Goal: Task Accomplishment & Management: Complete application form

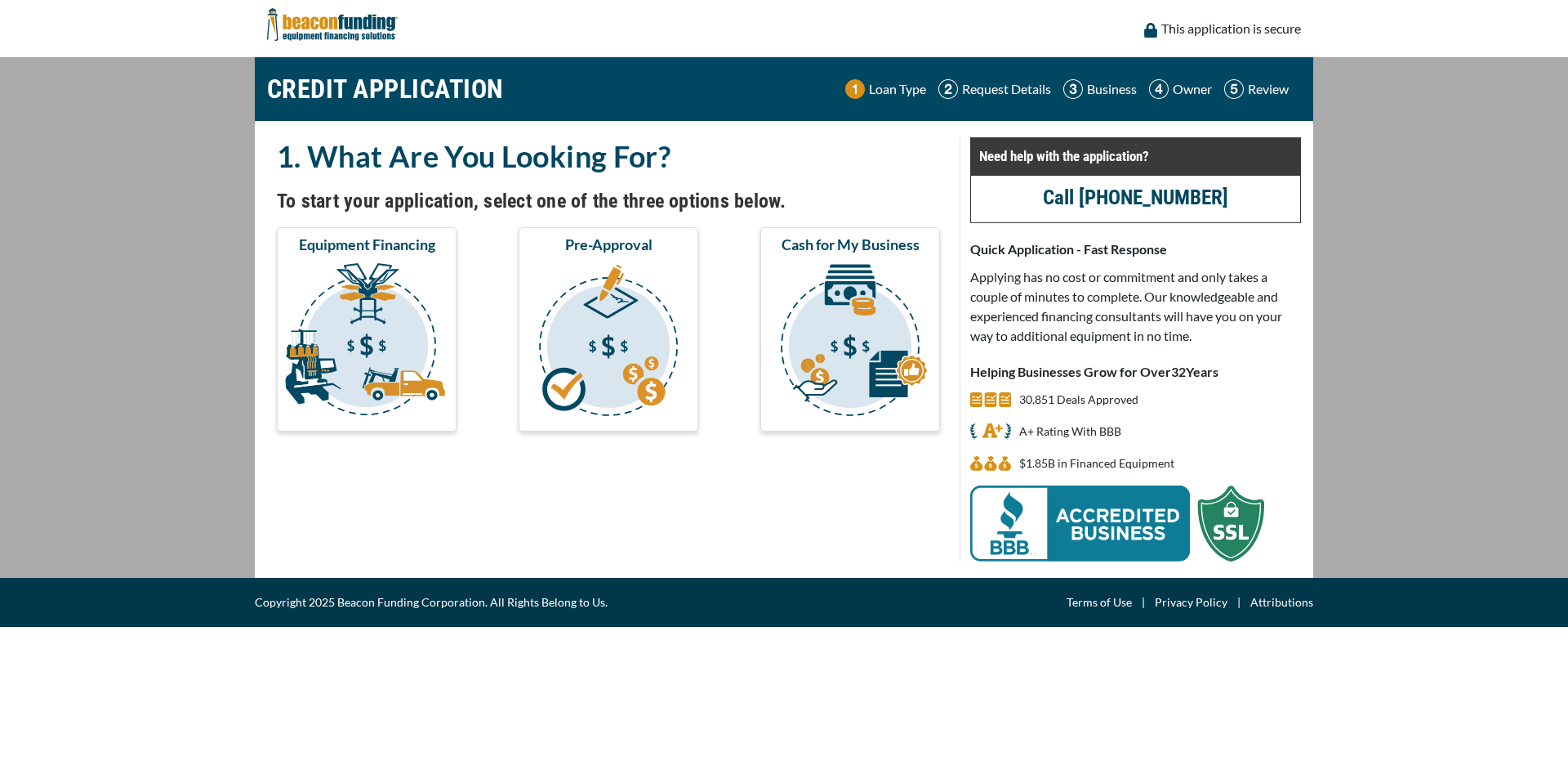
click at [339, 367] on img "submit" at bounding box center [367, 342] width 173 height 164
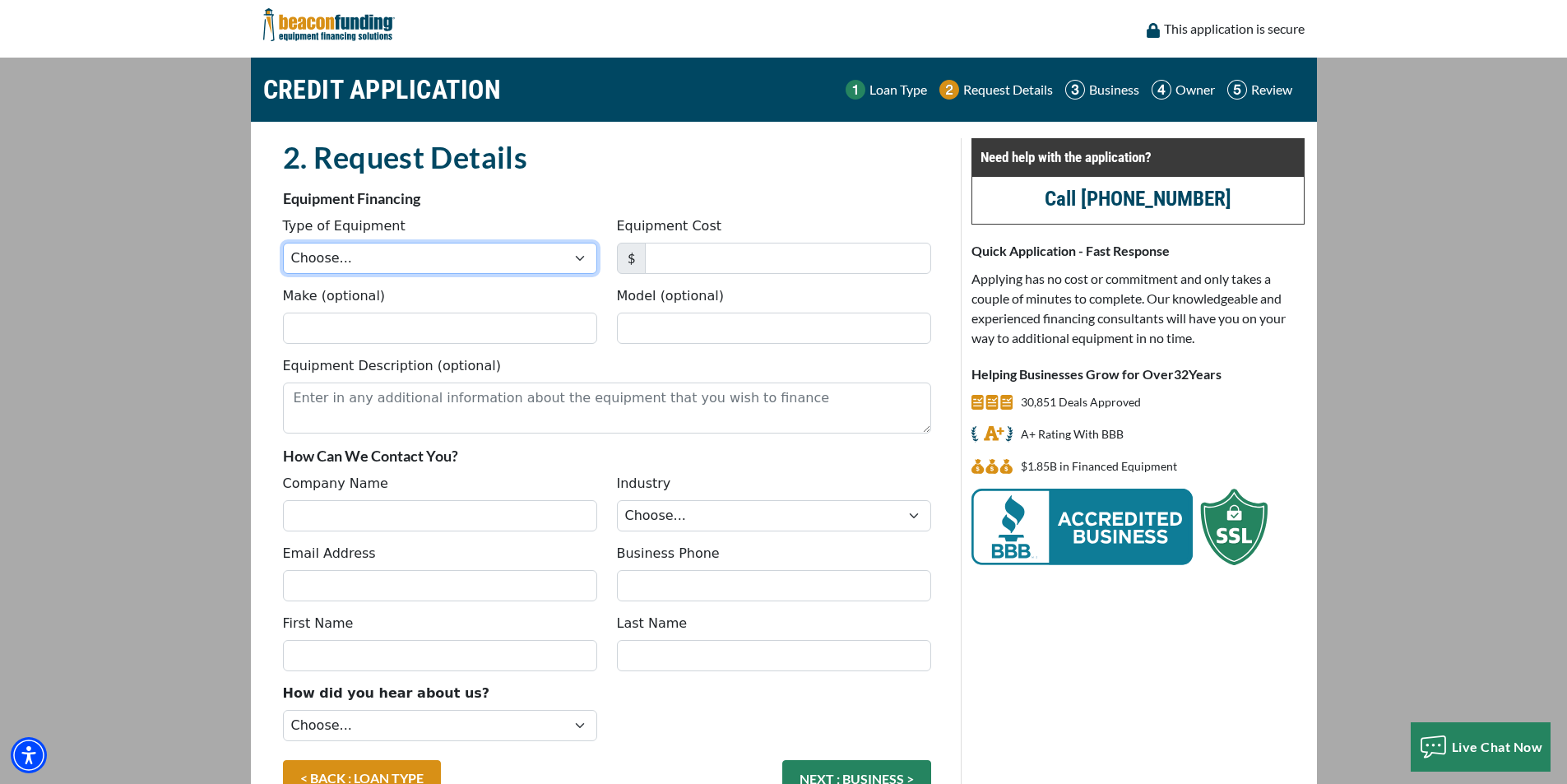
click at [578, 259] on select "Choose... Backhoe Boom/Bucket Truck Chipper Commercial Mower Crane DTG/DTF Prin…" at bounding box center [440, 258] width 314 height 31
select select "10"
click at [283, 243] on select "Choose... Backhoe Boom/Bucket Truck Chipper Commercial Mower Crane DTG/DTF Prin…" at bounding box center [440, 258] width 314 height 31
click at [735, 263] on input "Equipment Cost" at bounding box center [789, 258] width 287 height 31
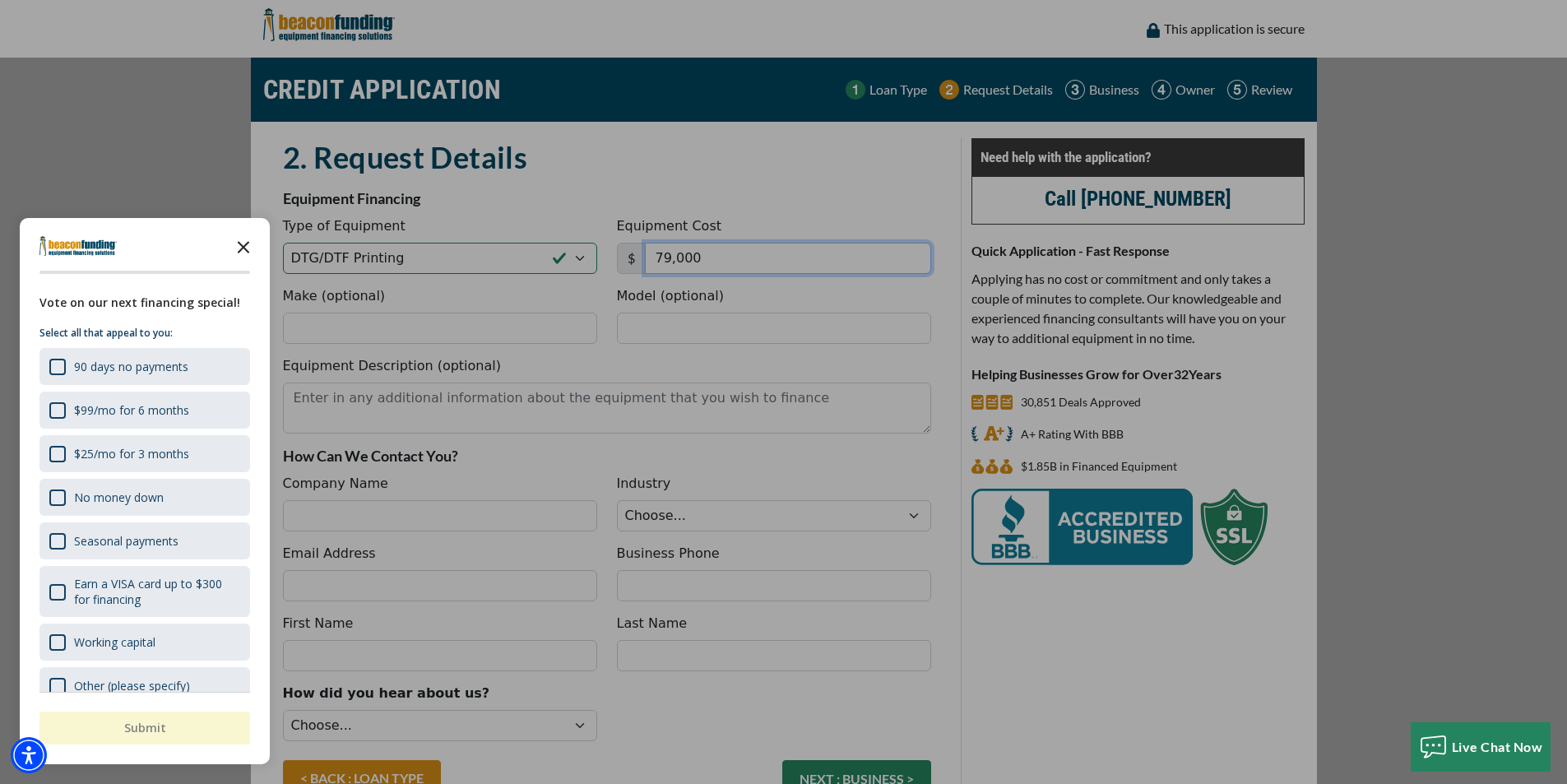
type input "79,000"
click at [242, 248] on polygon "Close the survey" at bounding box center [244, 247] width 12 height 12
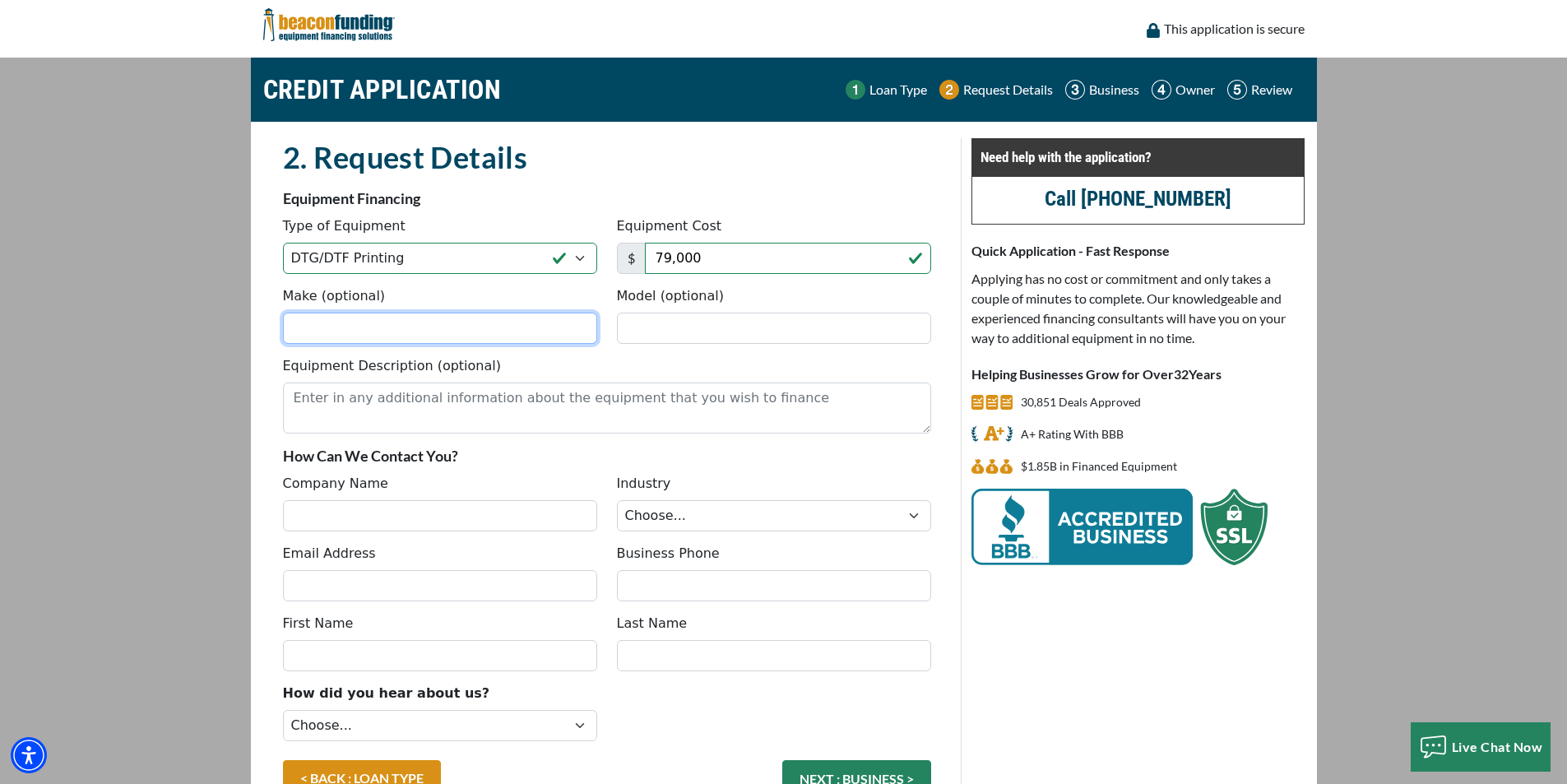
click at [327, 322] on input "Make (optional)" at bounding box center [440, 327] width 314 height 31
type input "Brother"
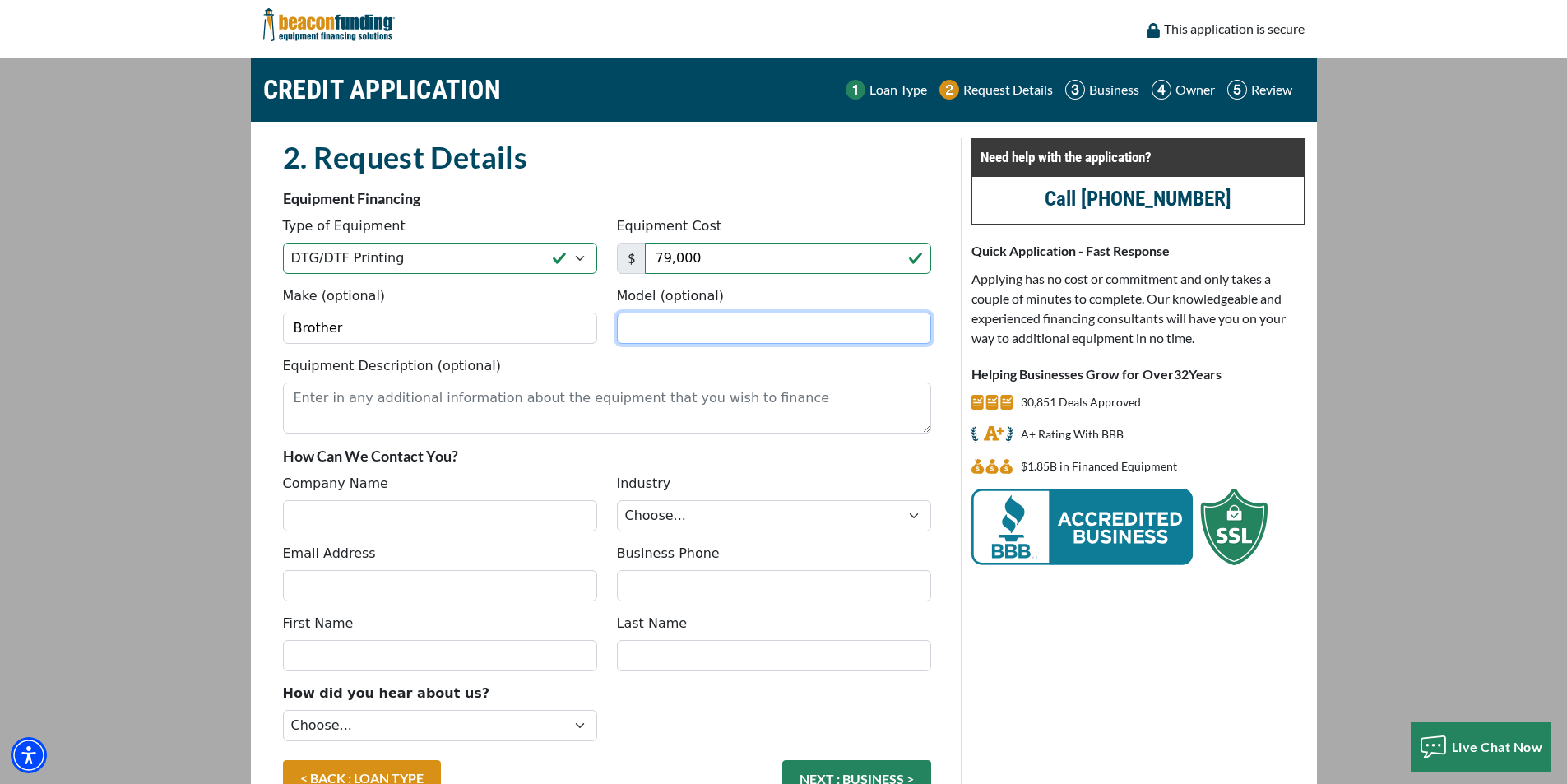
click at [669, 332] on input "Model (optional)" at bounding box center [774, 327] width 314 height 31
type input "GTX600"
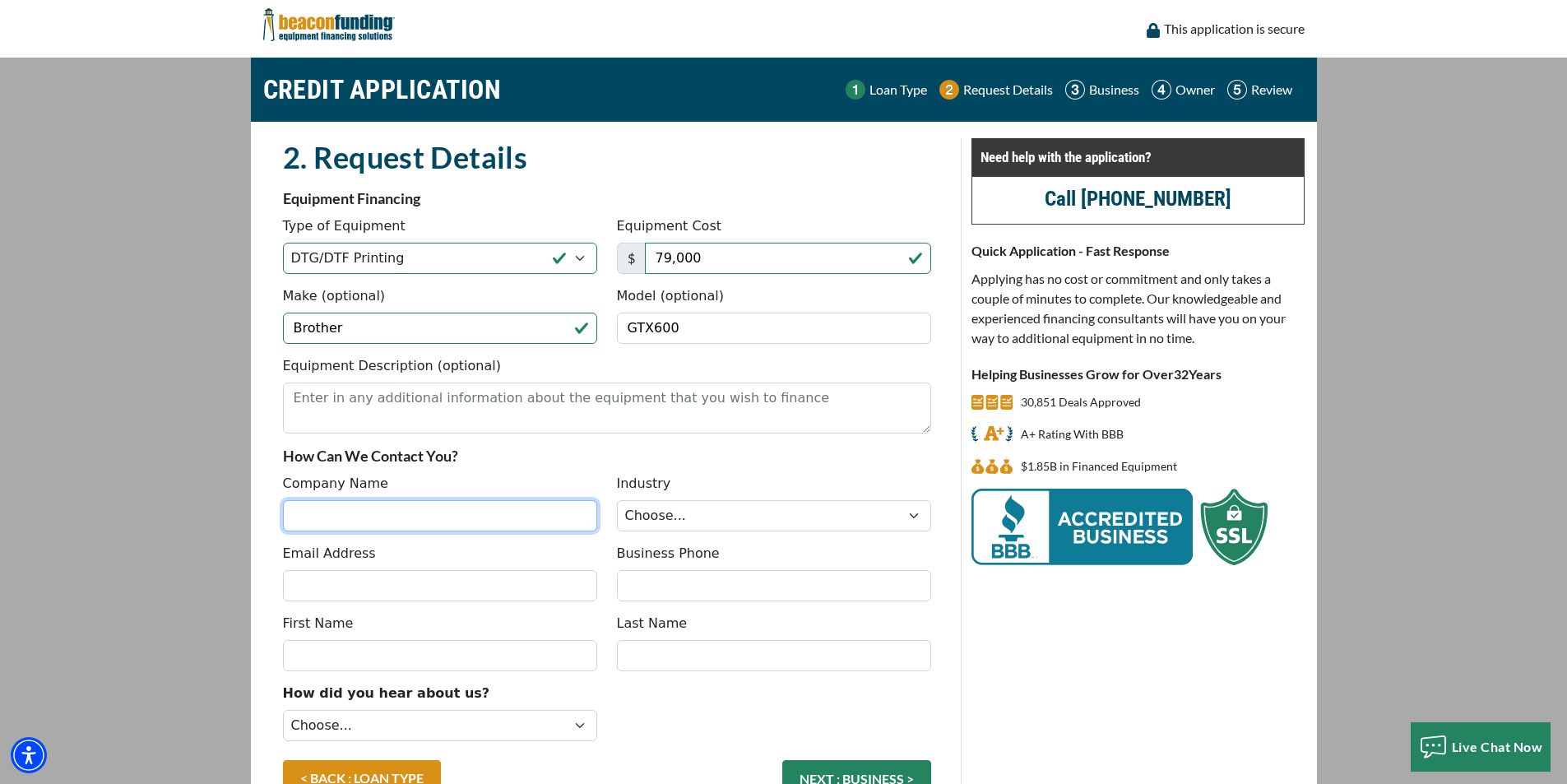
click at [337, 525] on input "Company Name" at bounding box center [440, 515] width 314 height 31
type input "Identifications Company LLC"
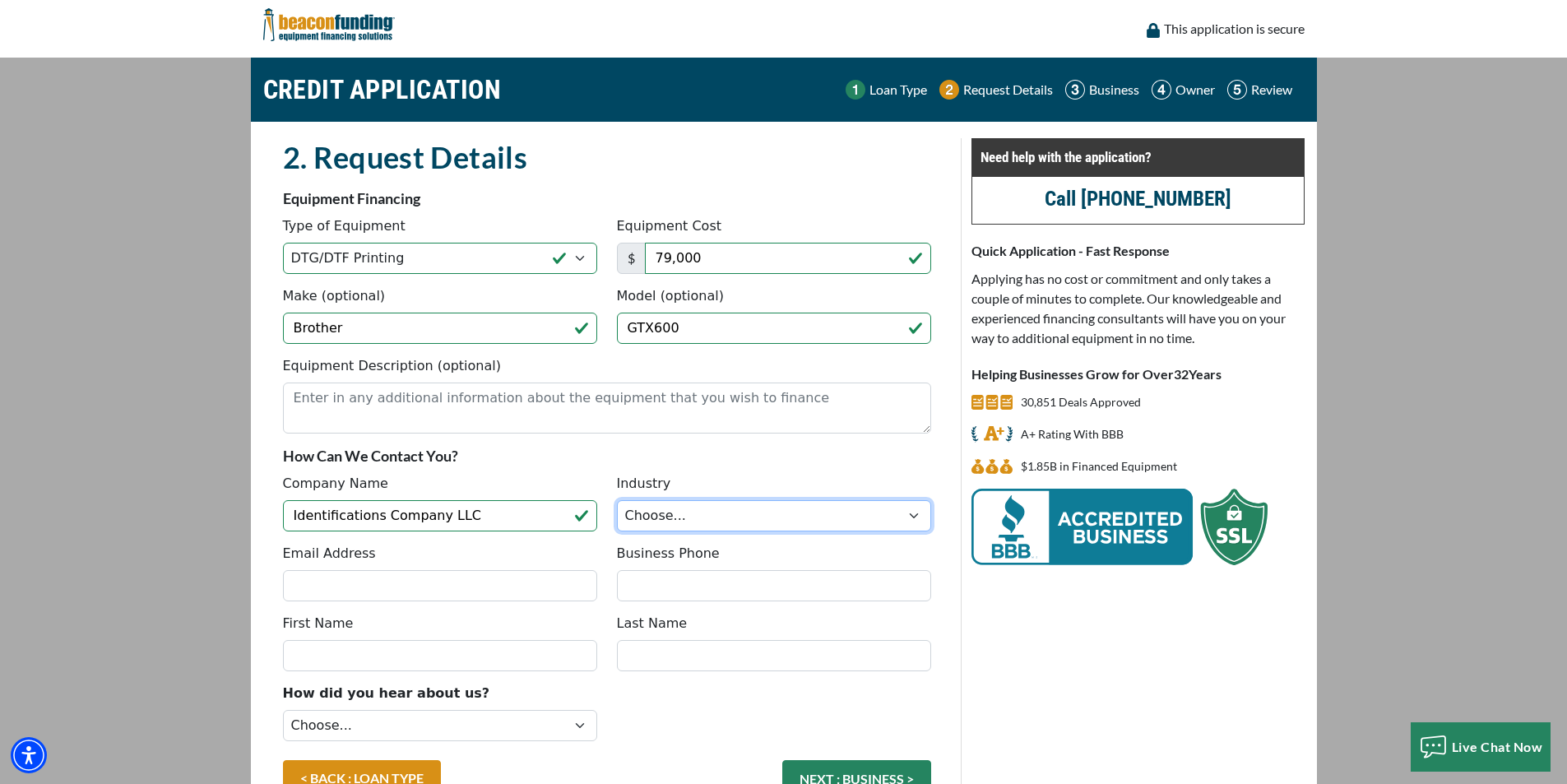
click at [915, 516] on select "Choose... Towing Landscape/Hardscape Decorated Apparel Septic Light Constructio…" at bounding box center [774, 515] width 314 height 31
select select "3"
click at [617, 500] on select "Choose... Towing Landscape/Hardscape Decorated Apparel Septic Light Constructio…" at bounding box center [774, 515] width 314 height 31
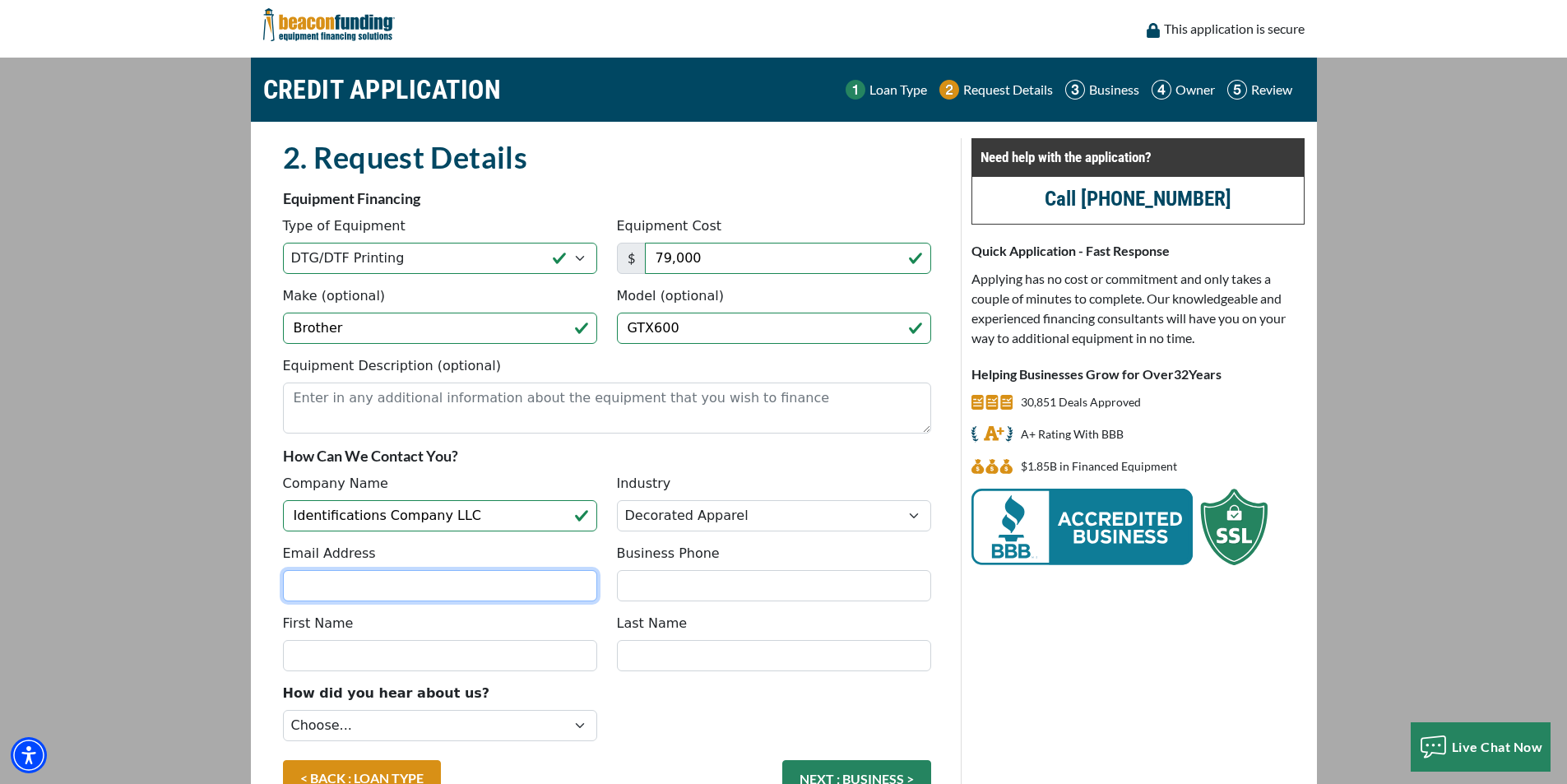
click at [379, 587] on input "Email Address" at bounding box center [440, 585] width 314 height 31
type input "mattkurtz85@gmail.com"
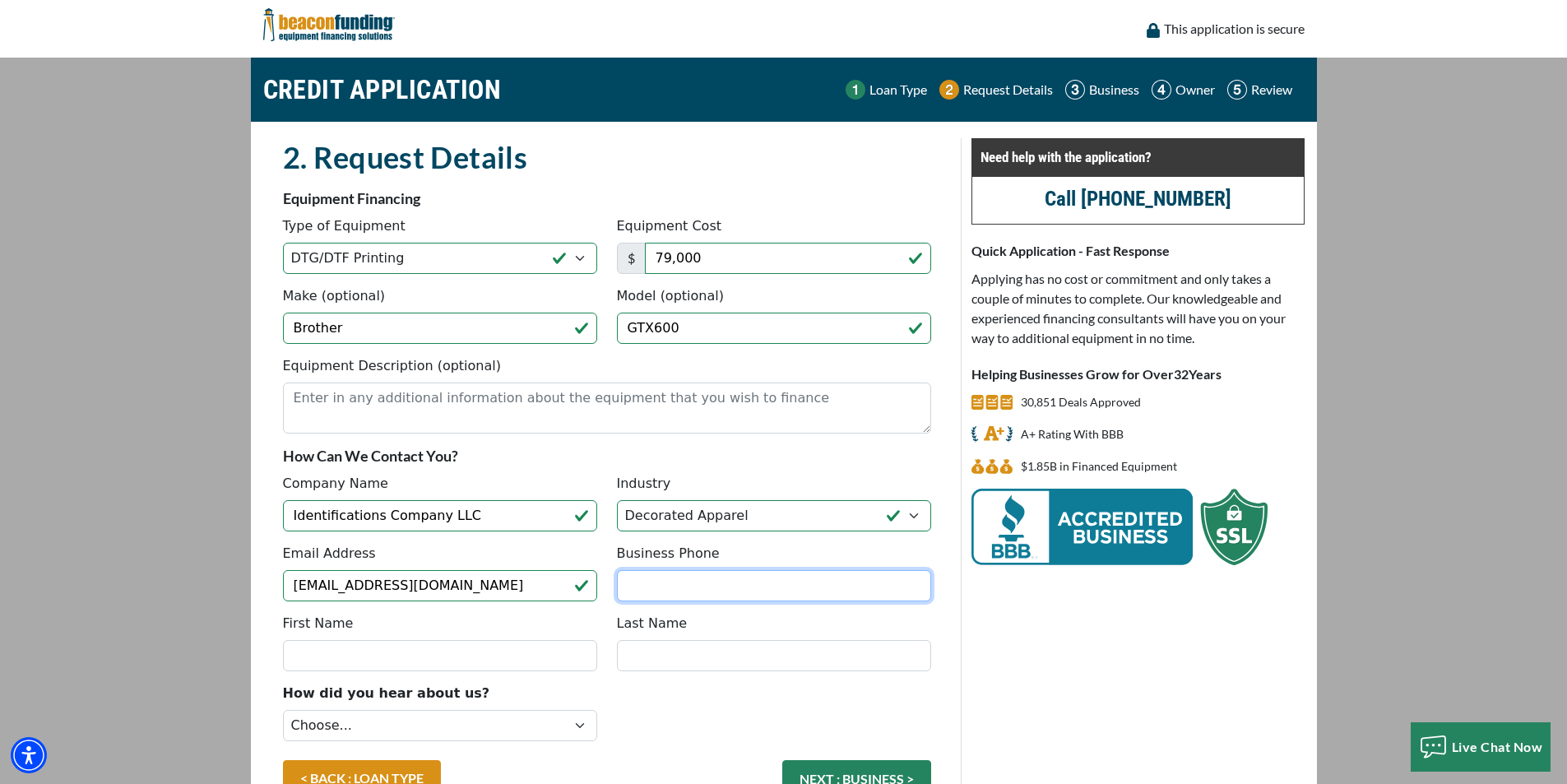
click at [638, 598] on input "Business Phone" at bounding box center [774, 585] width 314 height 31
type input "(620) 282-9937"
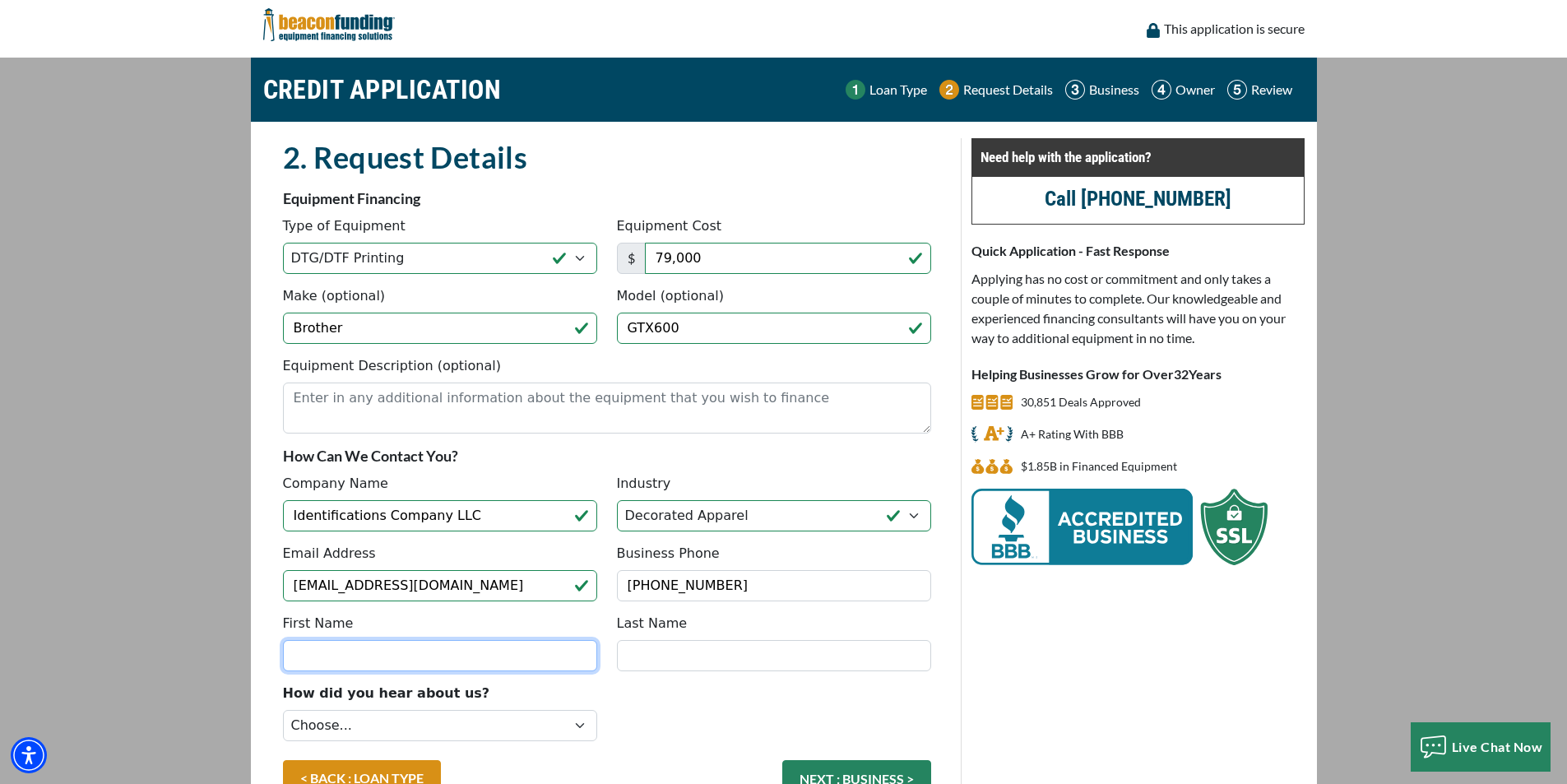
click at [395, 657] on input "First Name" at bounding box center [440, 655] width 314 height 31
type input "Jack"
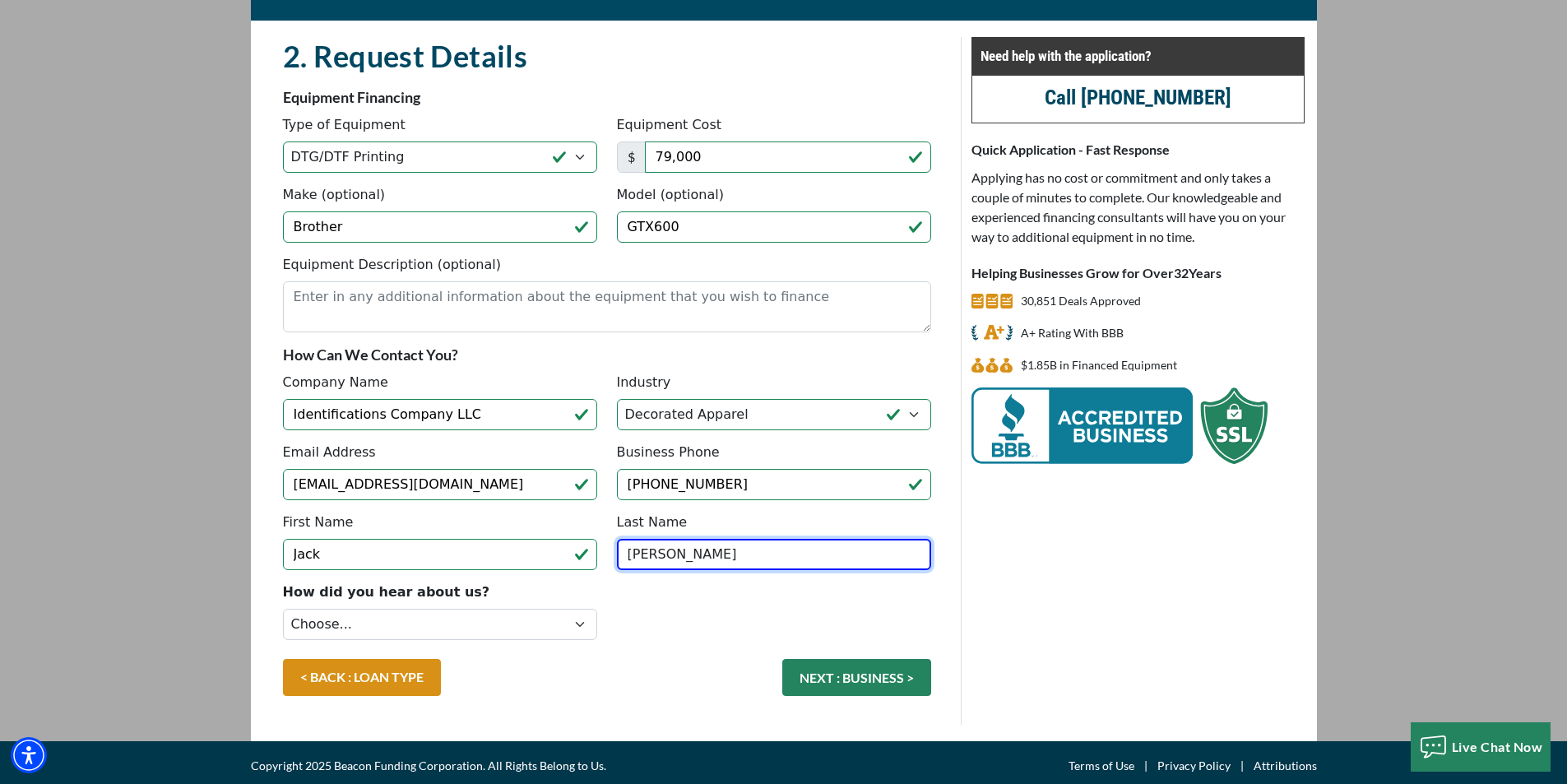
scroll to position [108, 0]
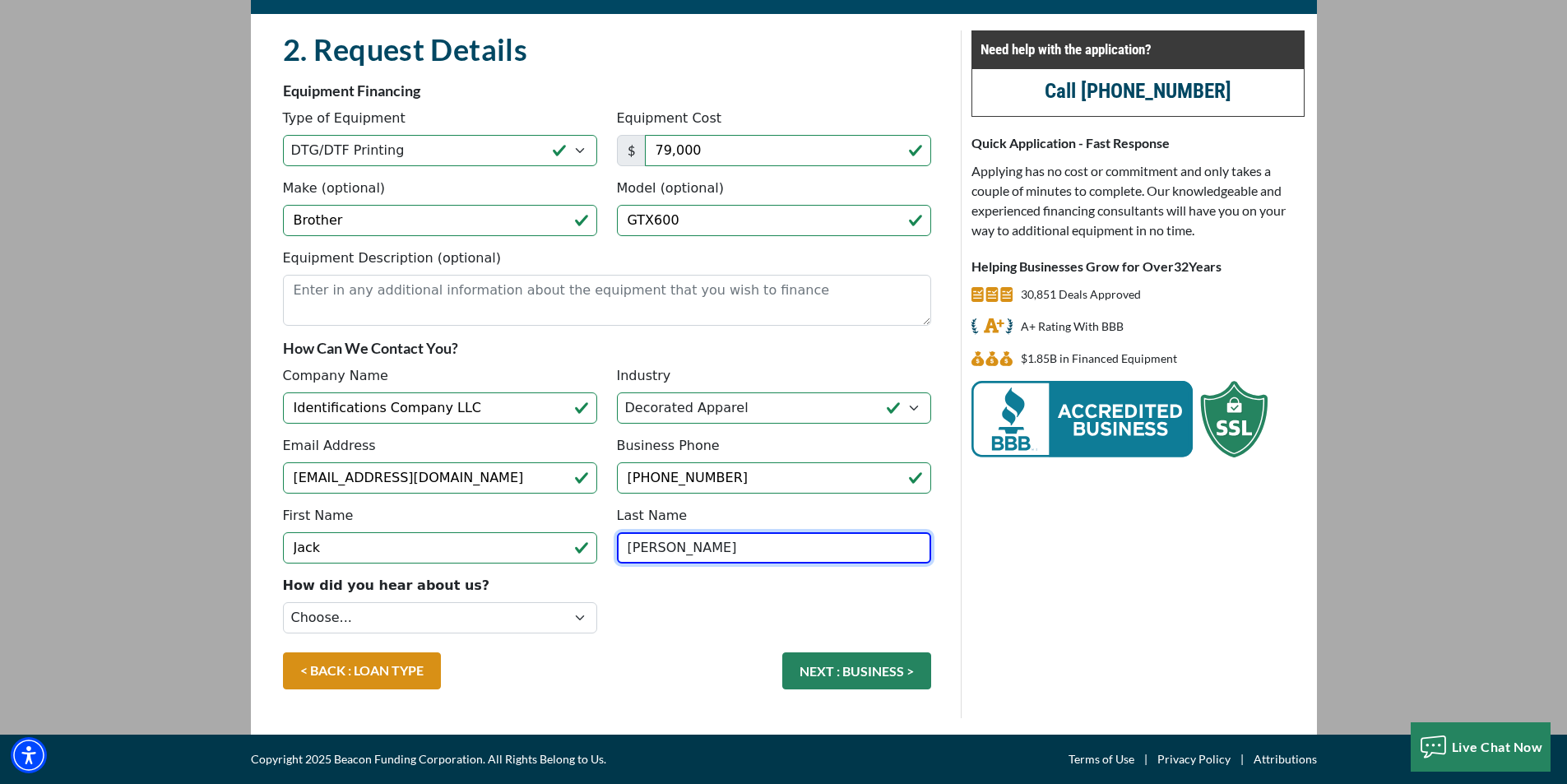
type input "Kurtz"
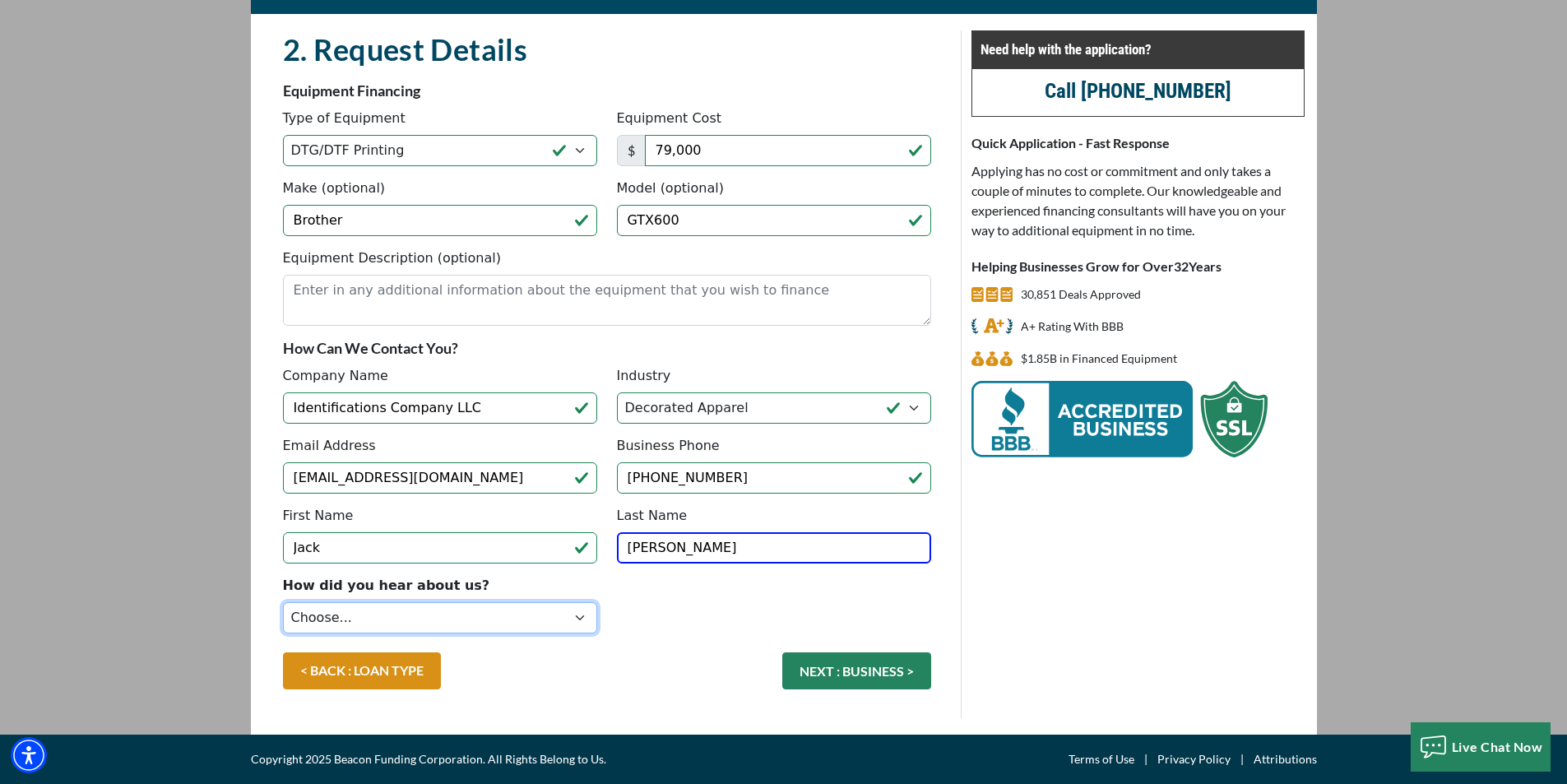
click at [585, 615] on select "Choose... Internet Search Vendor Referral Word of Mouth Client Referral Email E…" at bounding box center [440, 617] width 314 height 31
select select "9"
click at [283, 602] on select "Choose... Internet Search Vendor Referral Word of Mouth Client Referral Email E…" at bounding box center [440, 617] width 314 height 31
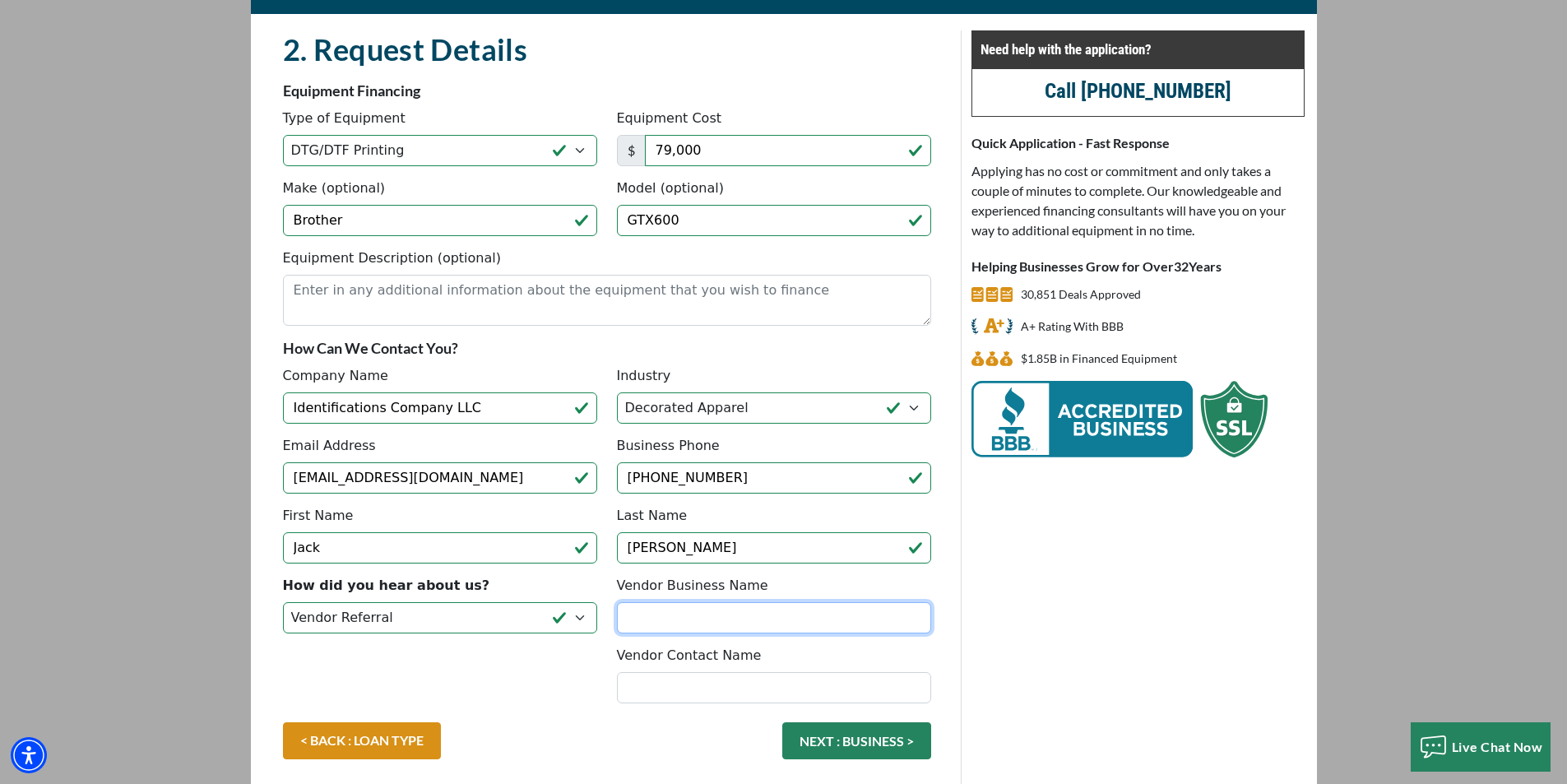
click at [654, 619] on input "Vendor Business Name" at bounding box center [774, 617] width 314 height 31
type input "K"
type input "Hirsch International"
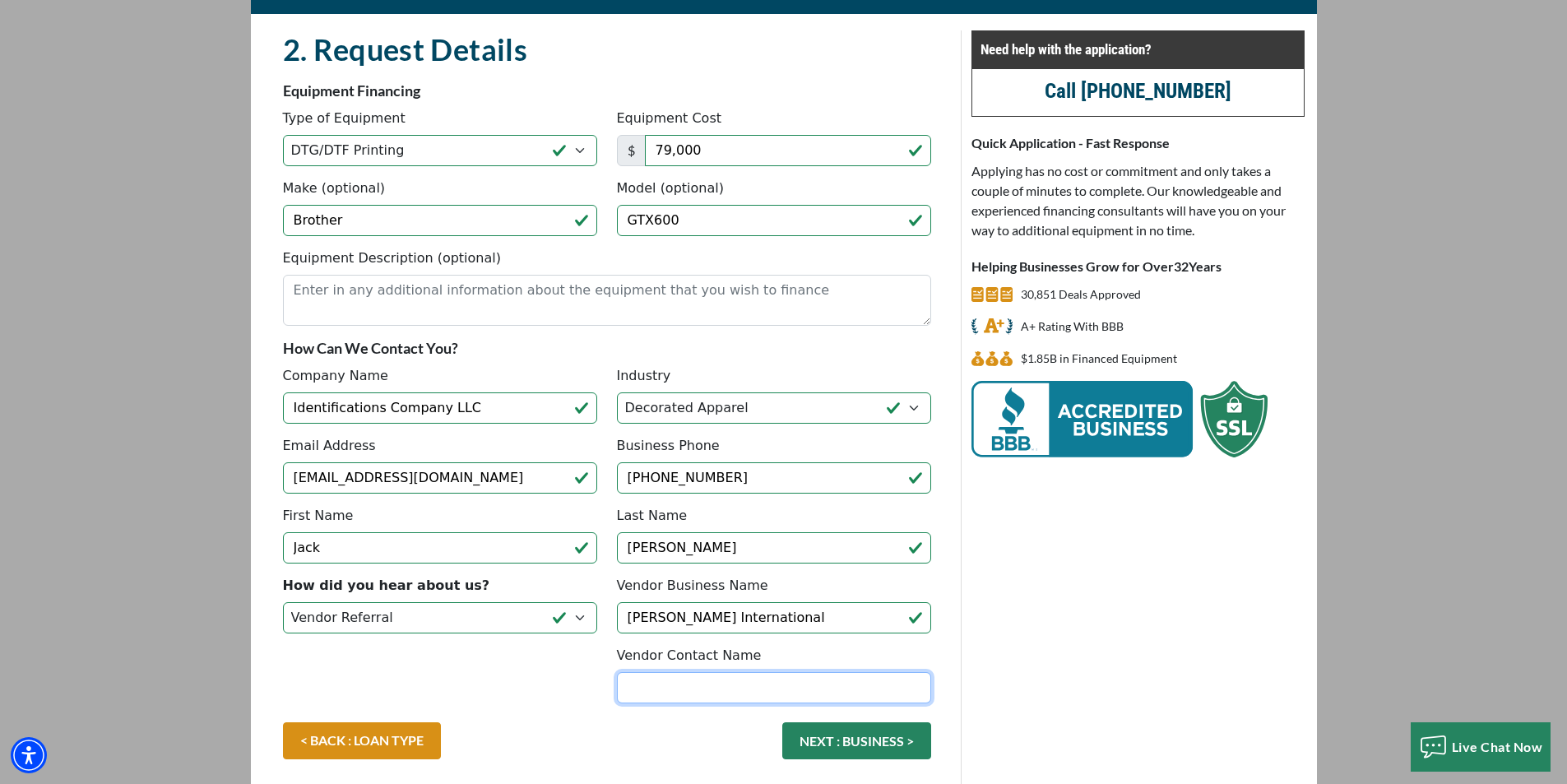
click at [637, 683] on input "Vendor Contact Name" at bounding box center [774, 687] width 314 height 31
type input "Kirk Ahlfors"
click at [835, 739] on button "NEXT : BUSINESS >" at bounding box center [857, 740] width 149 height 37
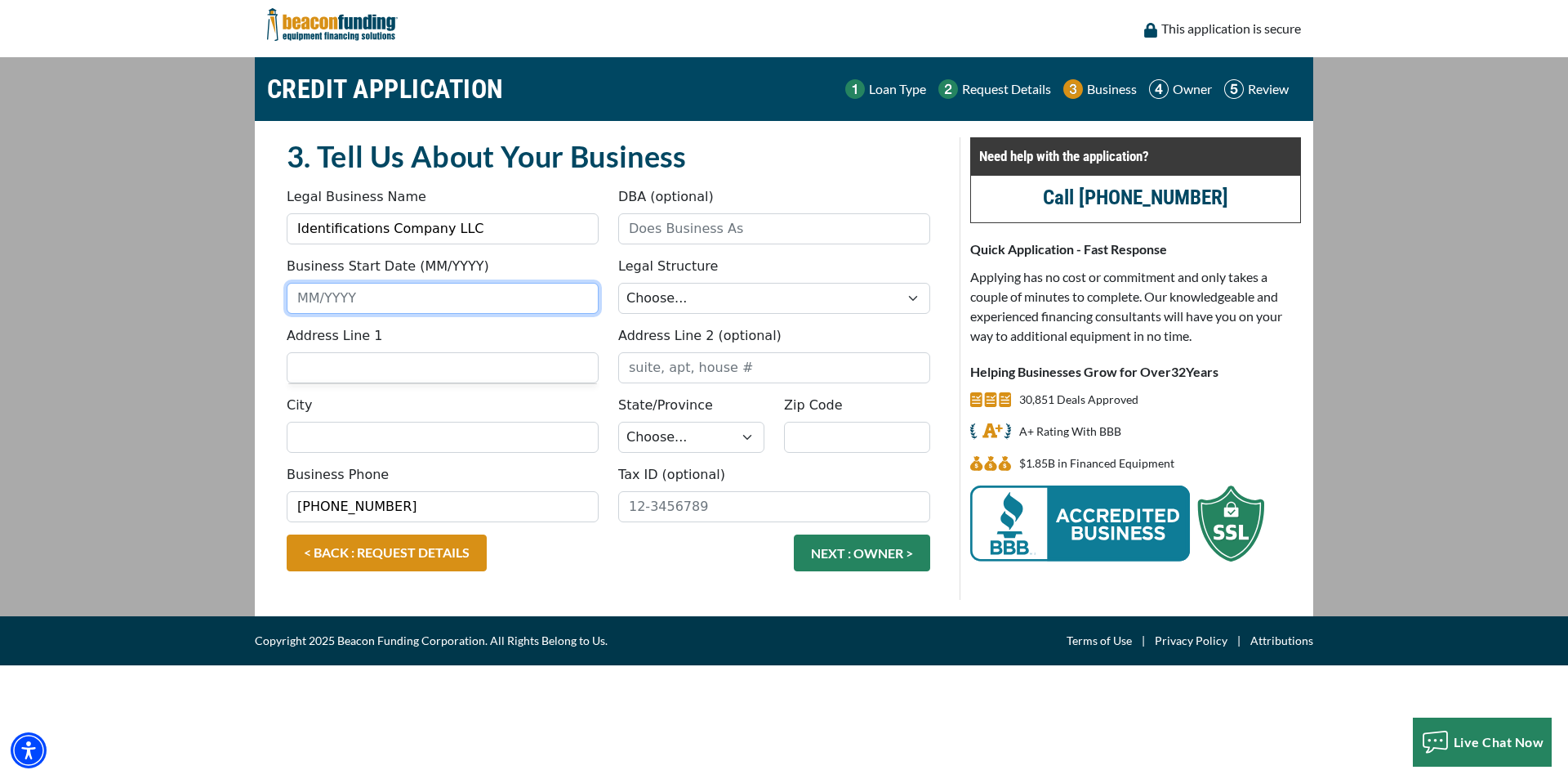
click at [441, 302] on input "Business Start Date (MM/YYYY)" at bounding box center [442, 298] width 312 height 31
type input "11/2019"
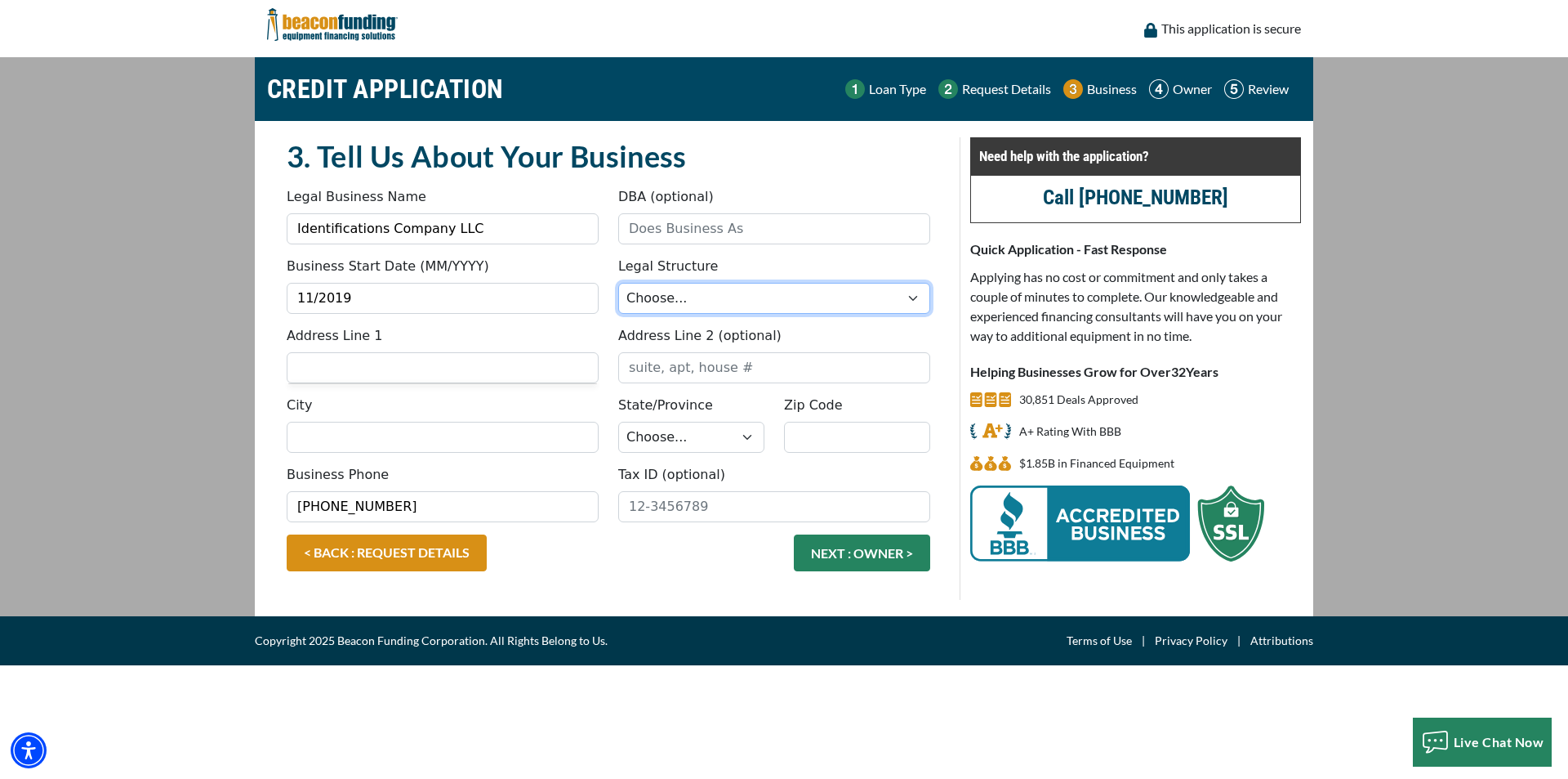
click at [909, 296] on select "Choose... Corporation LLC LLP Municipality Non-Profit Partnership Proprietorship" at bounding box center [774, 298] width 312 height 31
select select "2"
click at [619, 283] on select "Choose... Corporation LLC LLP Municipality Non-Profit Partnership Proprietorship" at bounding box center [774, 298] width 312 height 31
click at [354, 364] on input "Address Line 1" at bounding box center [442, 367] width 312 height 31
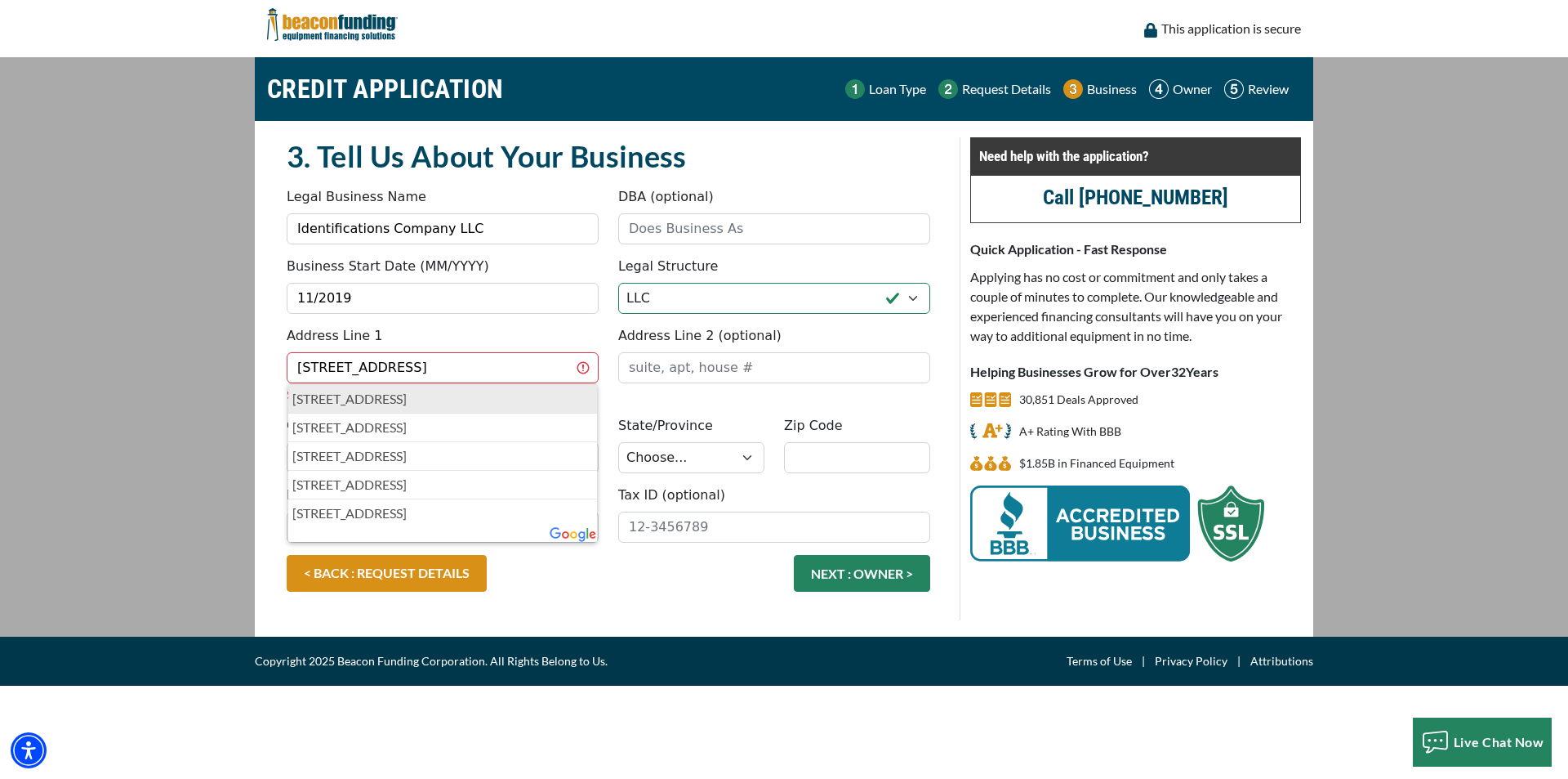
click at [368, 394] on p "1413 Main Street, Great Bend, KS, USA" at bounding box center [443, 399] width 301 height 19
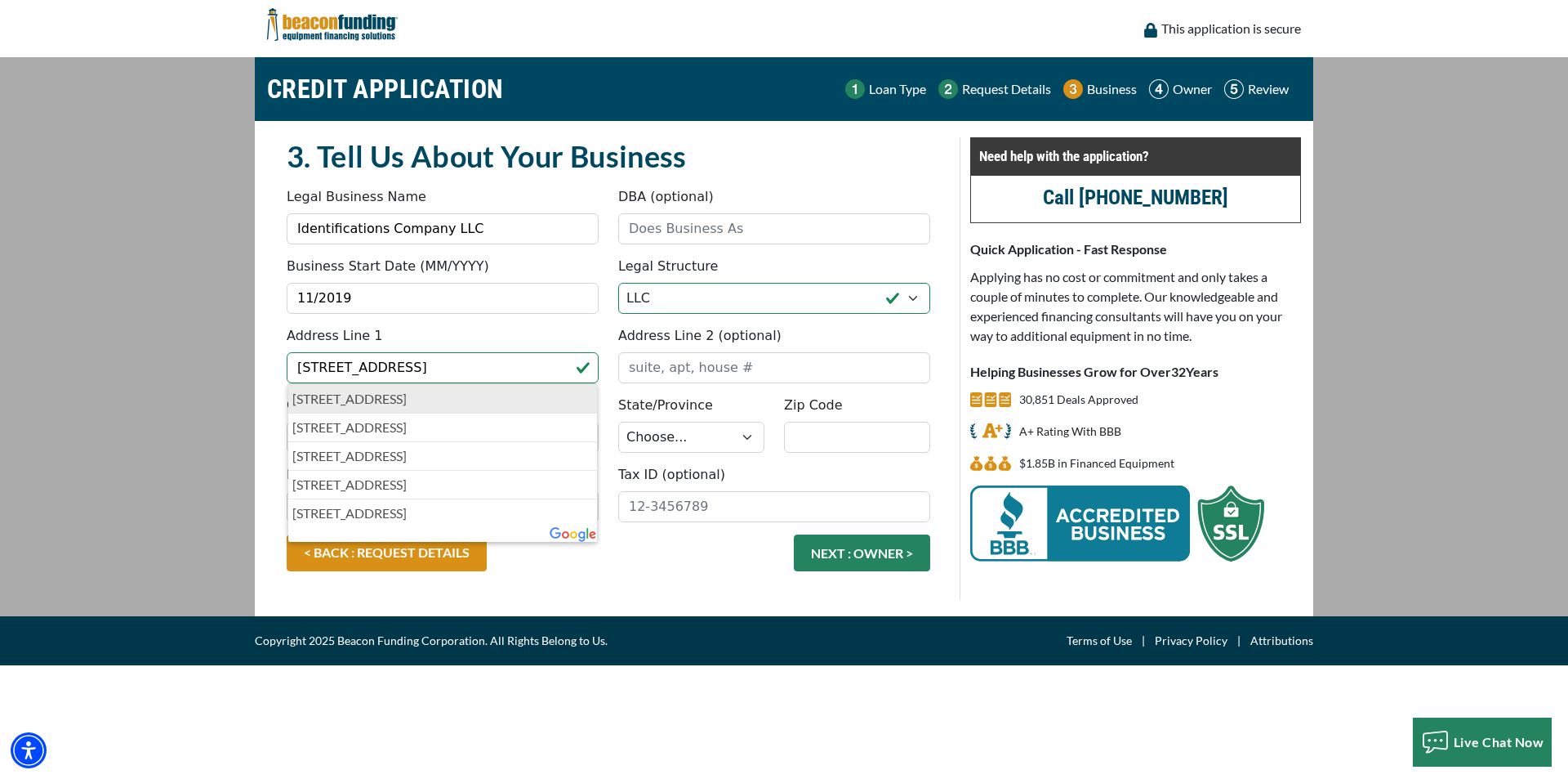
type input "1413 Main Street"
type input "Great Bend"
select select "18"
type input "67530"
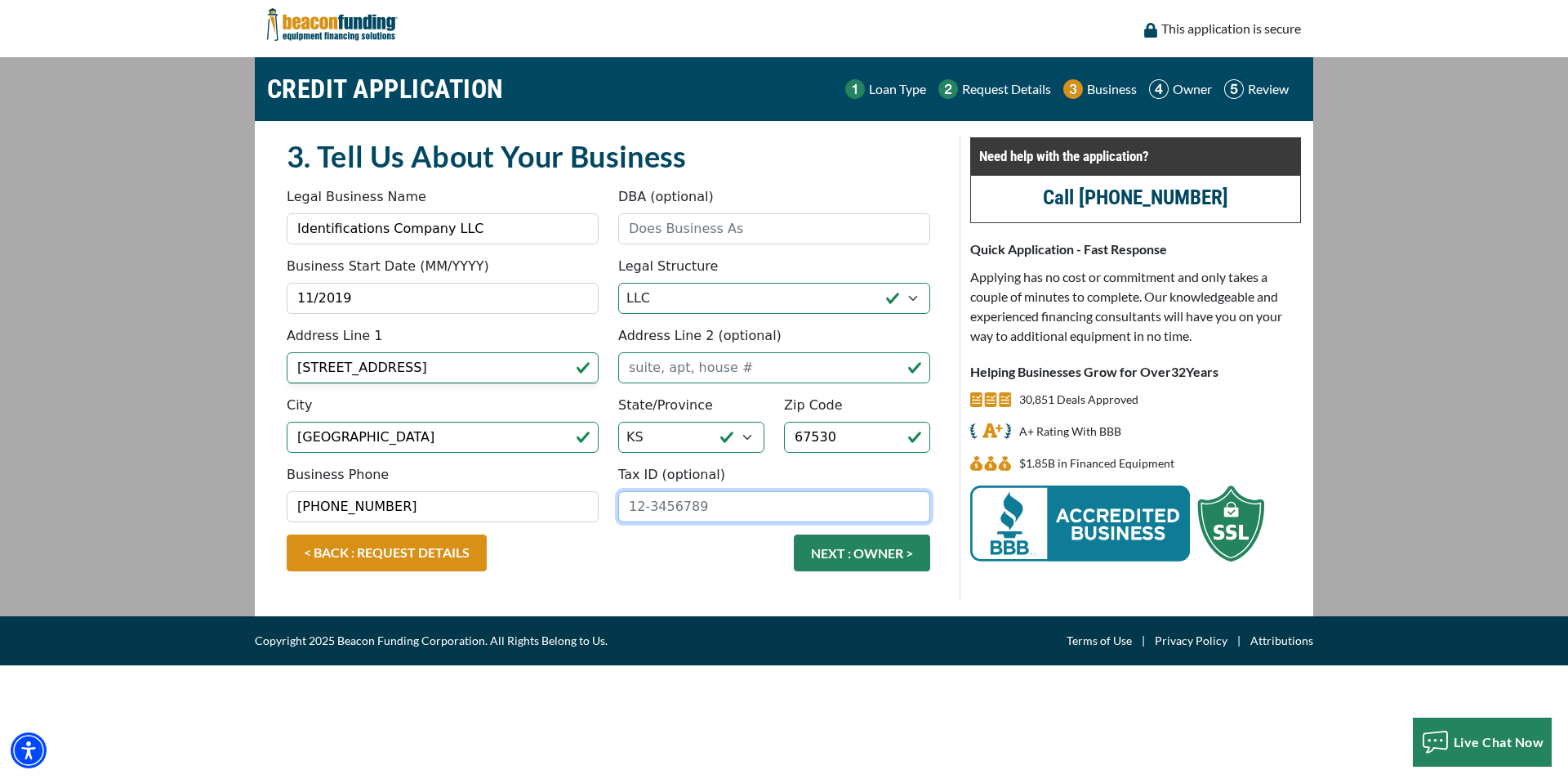
drag, startPoint x: 713, startPoint y: 506, endPoint x: 581, endPoint y: 508, distance: 132.0
click at [581, 508] on div "Business Phone (620) 282-9937 Tax ID (optional)" at bounding box center [608, 500] width 663 height 70
type input "84-3592091"
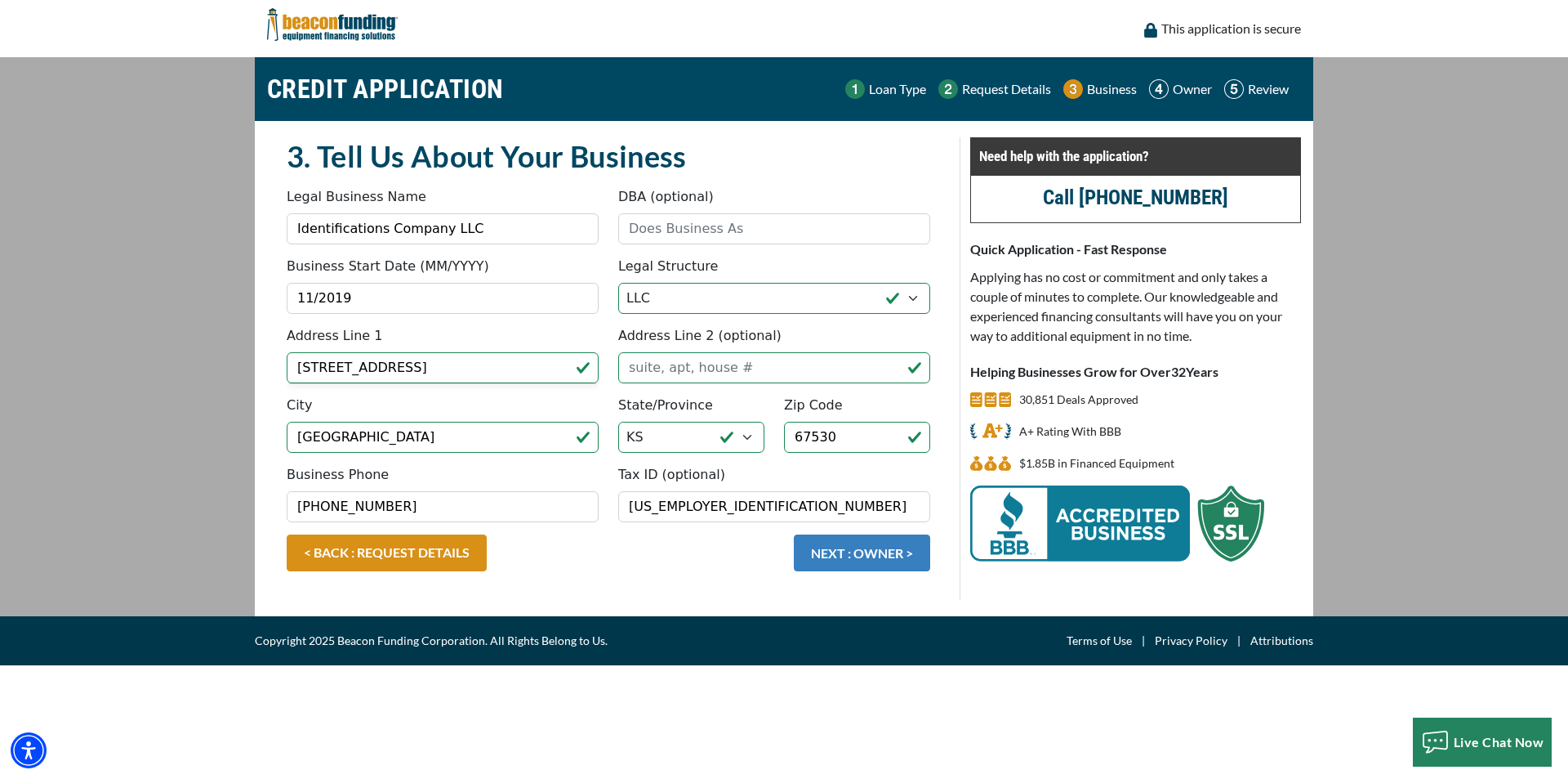
click at [867, 551] on button "NEXT : OWNER >" at bounding box center [862, 553] width 136 height 37
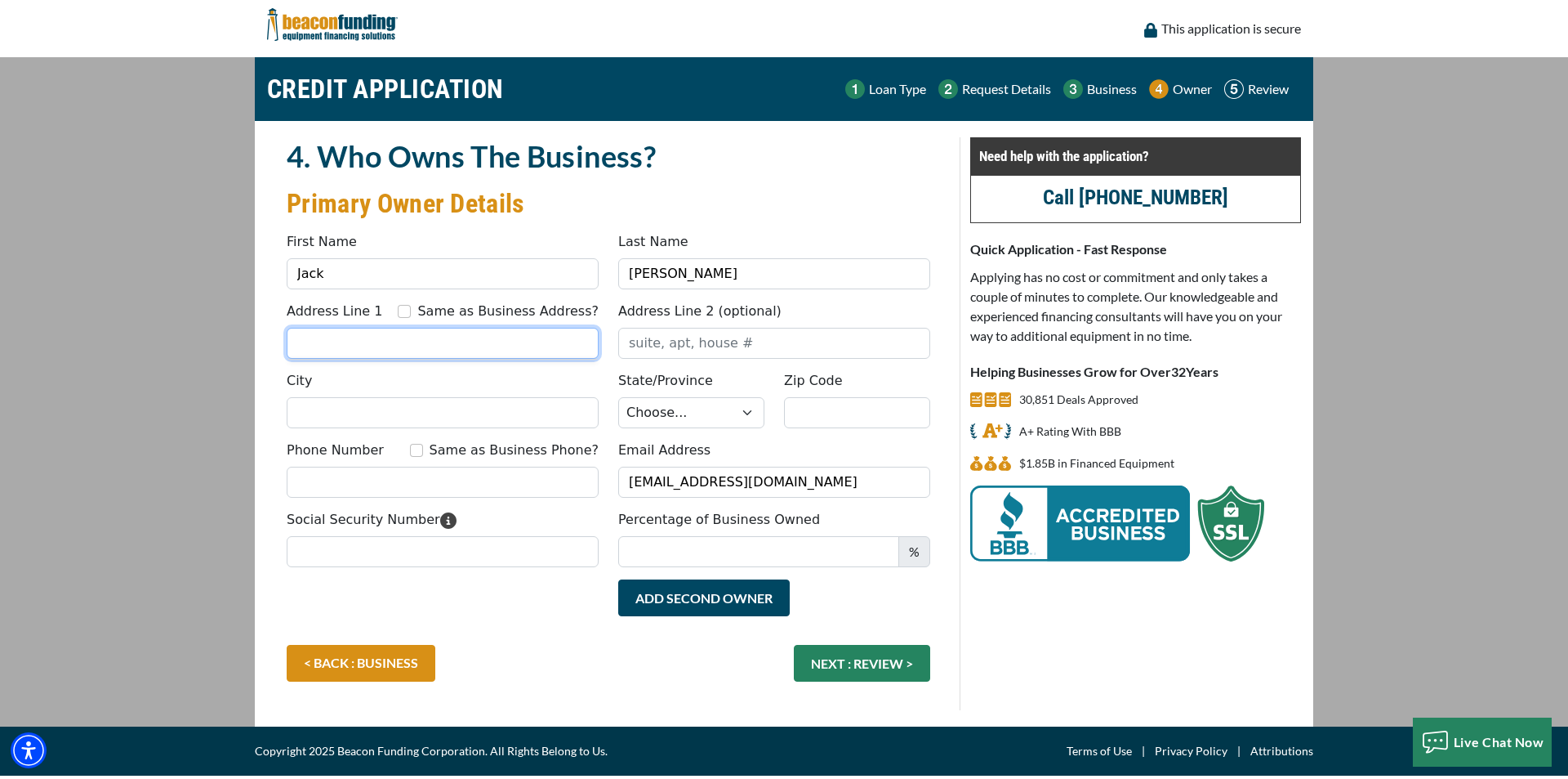
click at [421, 344] on input "Address Line 1" at bounding box center [442, 343] width 312 height 31
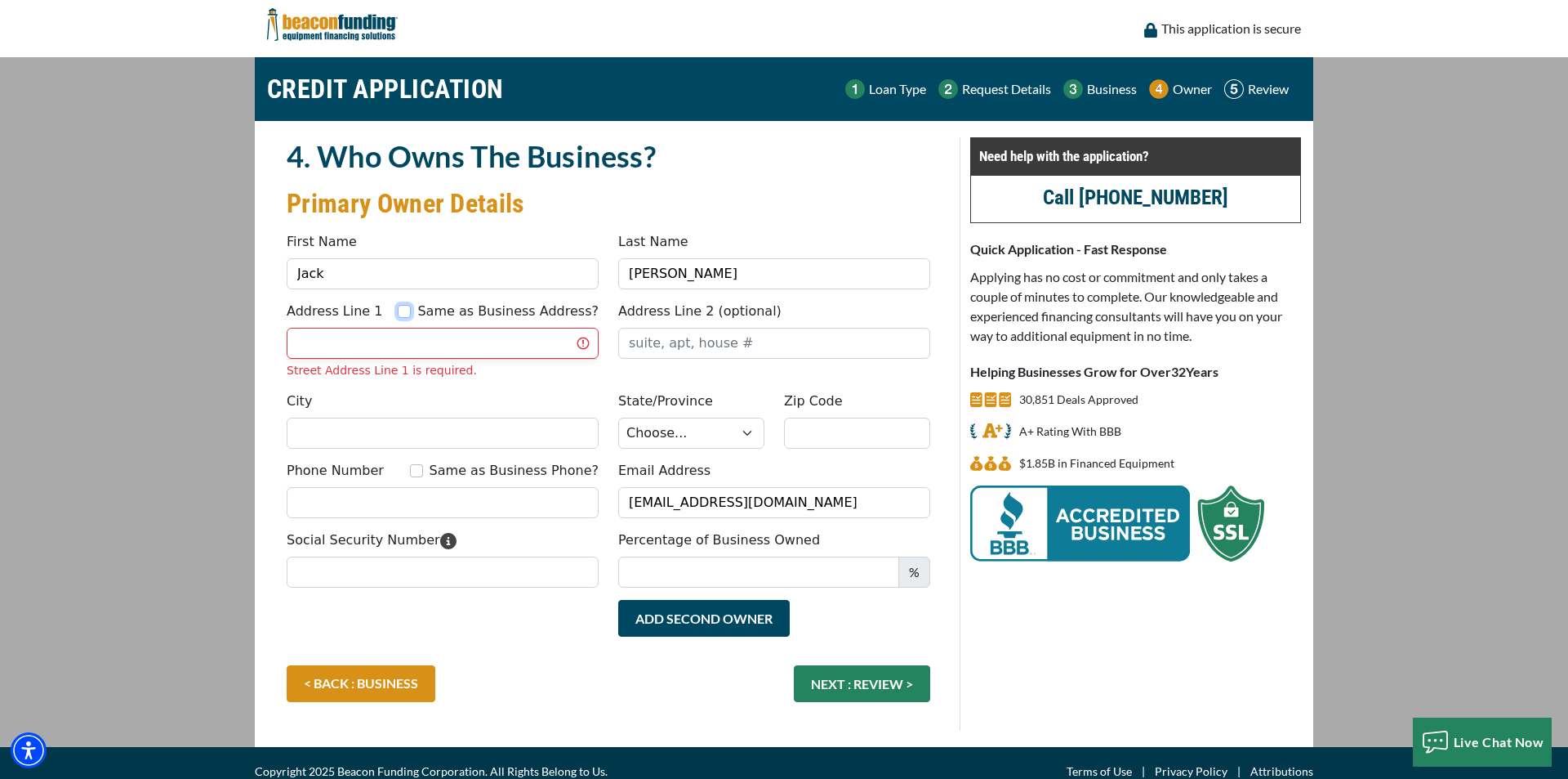
click at [432, 311] on div "Same as Business Address?" at bounding box center [498, 311] width 201 height 19
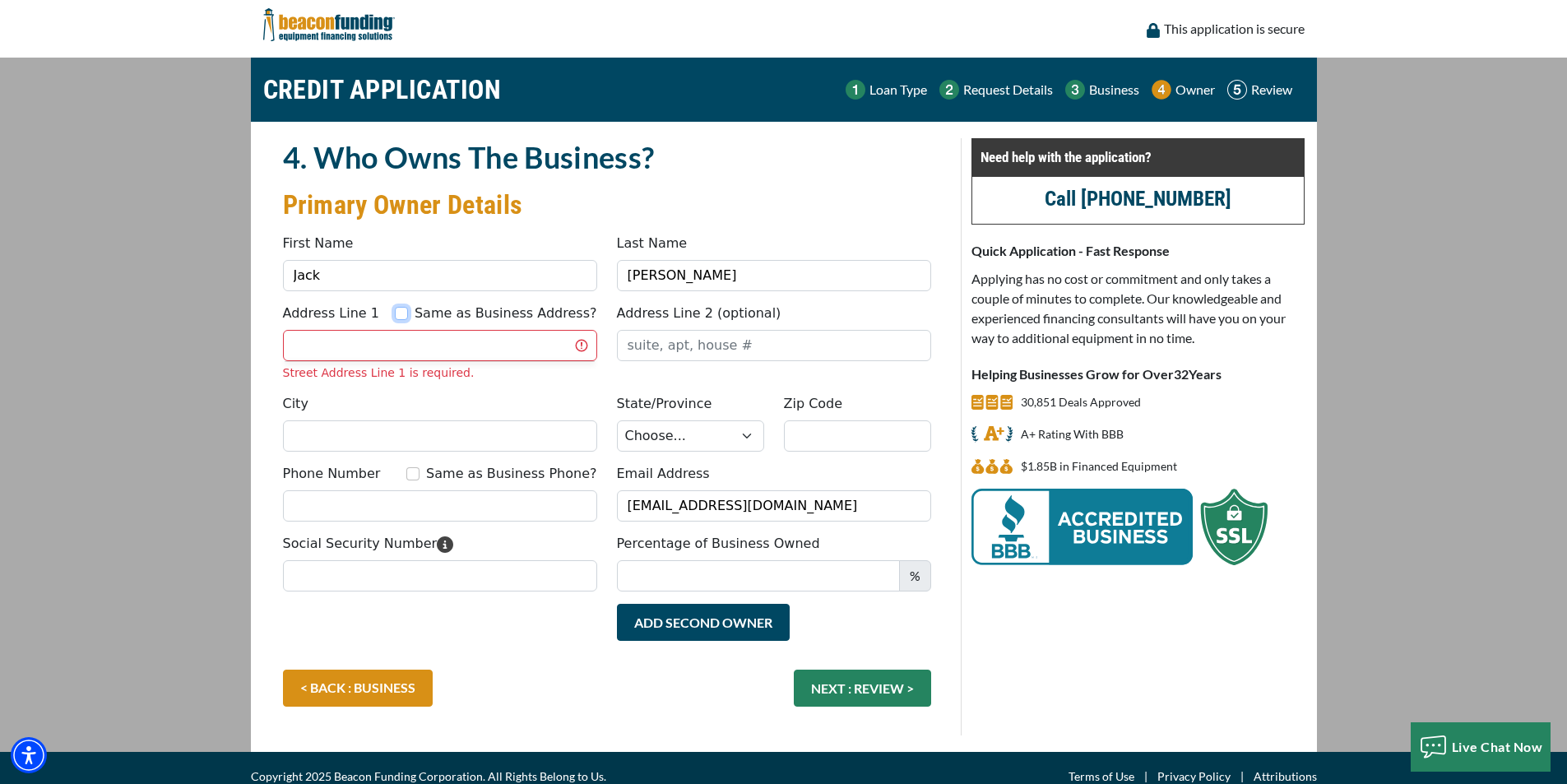
click at [408, 317] on input "Same as Business Address?" at bounding box center [402, 313] width 13 height 13
checkbox input "true"
type input "[STREET_ADDRESS]"
type input "Great Bend"
select select "18"
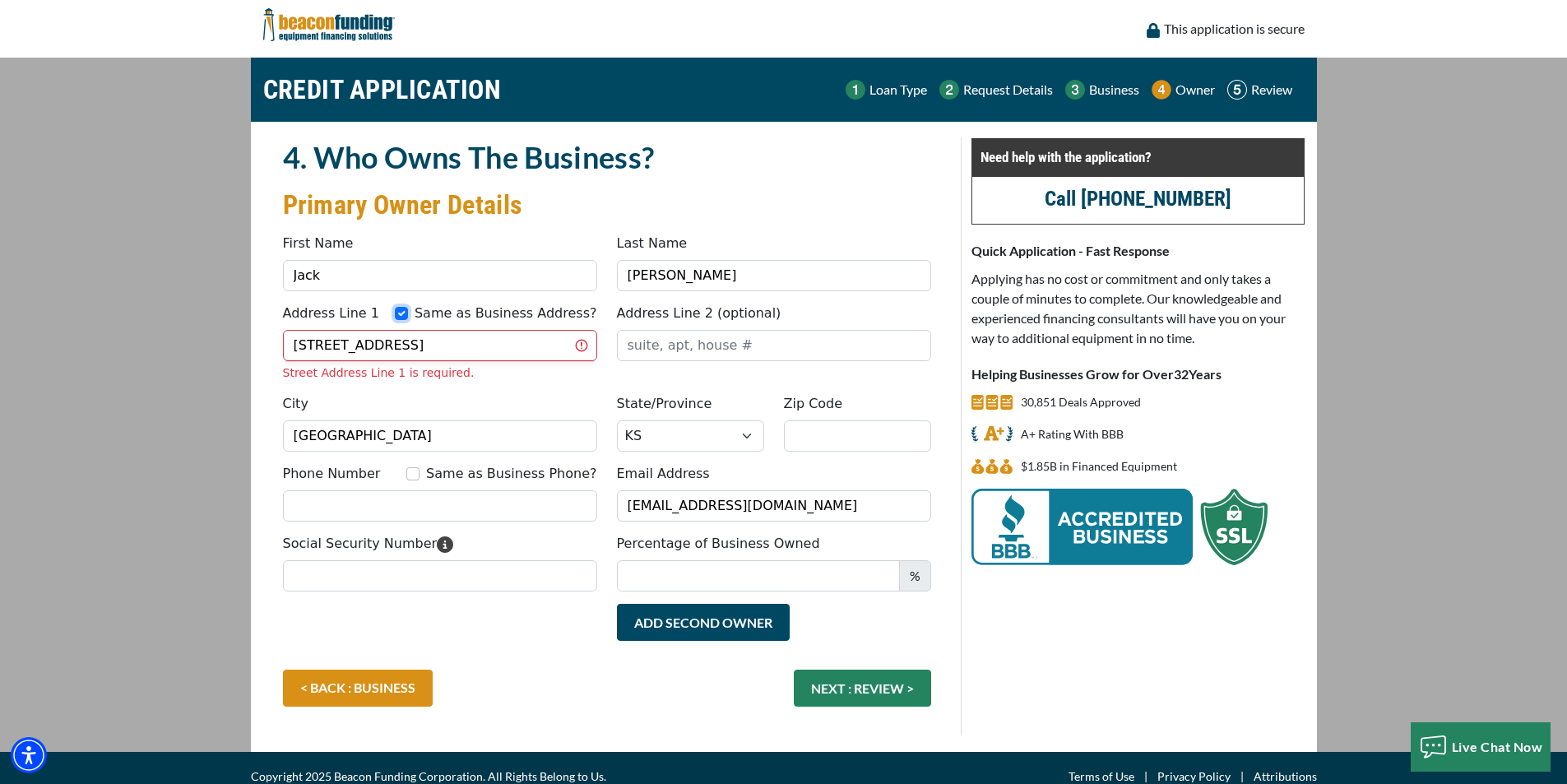
type input "67530"
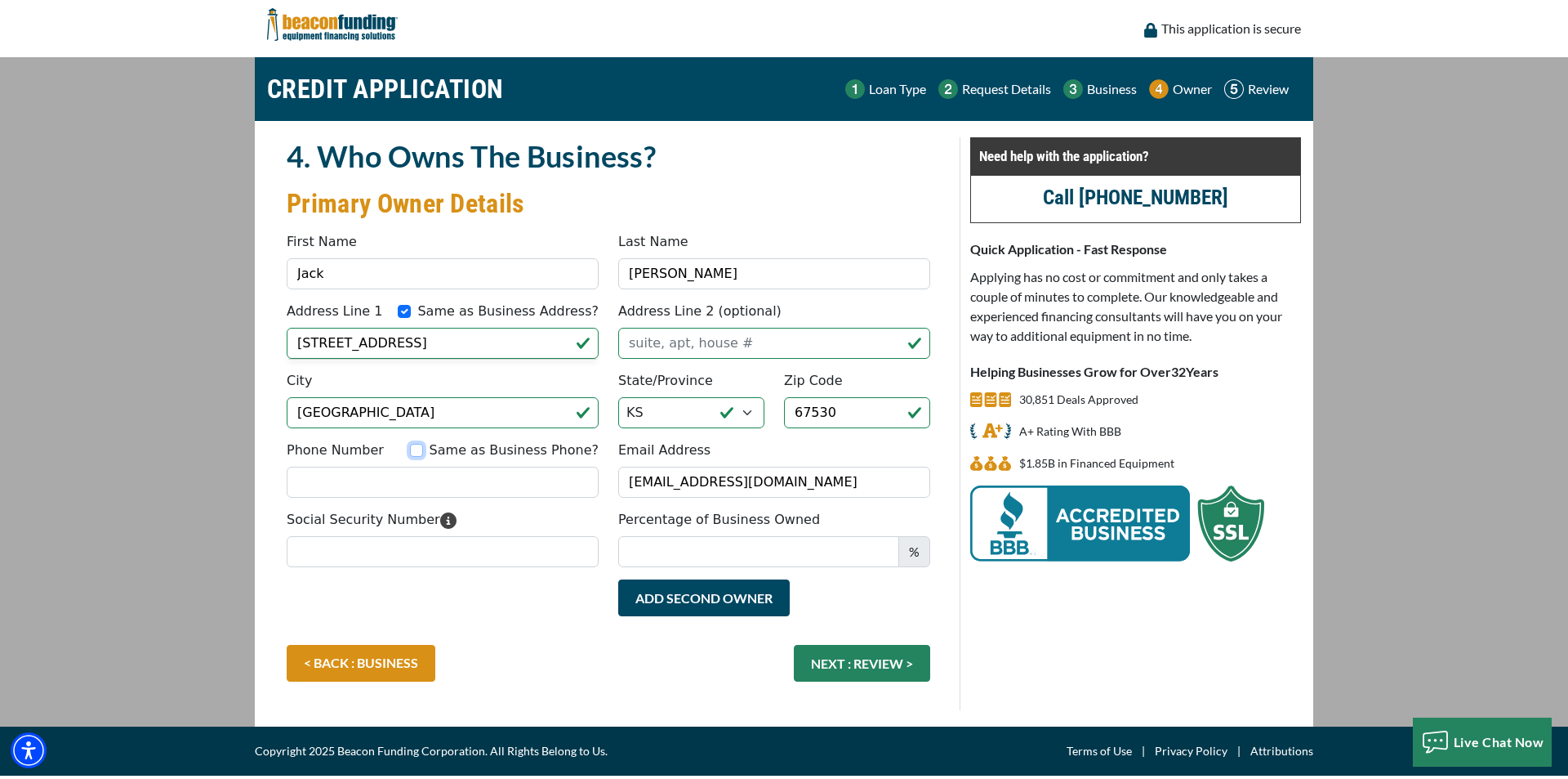
click at [423, 450] on input "Same as Business Phone?" at bounding box center [416, 450] width 13 height 13
checkbox input "true"
type input "(620) 282-9937"
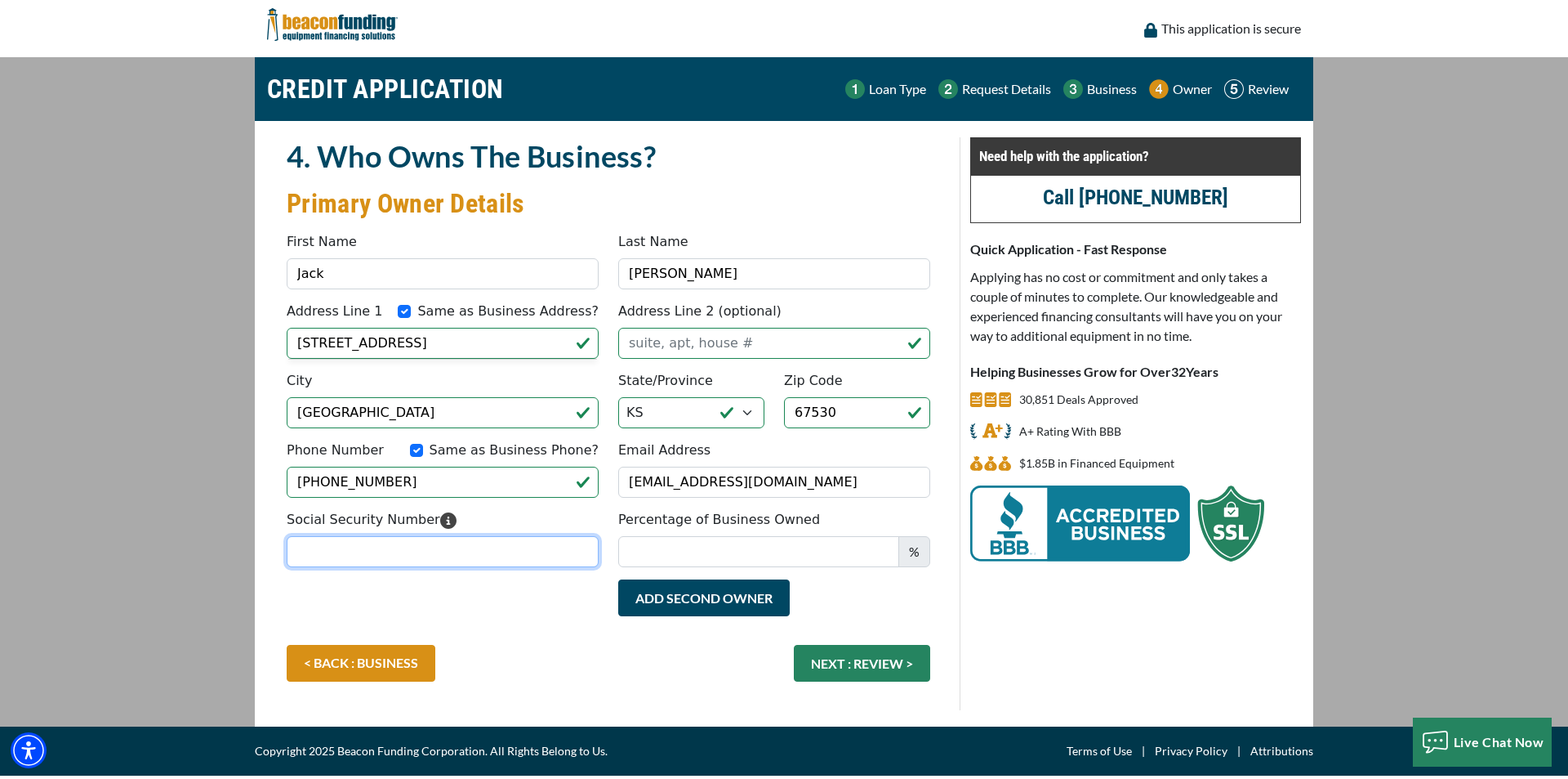
click at [464, 554] on input "Social Security Number" at bounding box center [442, 551] width 312 height 31
type input "515-88-7570"
click at [660, 547] on input "Percentage of Business Owned" at bounding box center [759, 551] width 281 height 31
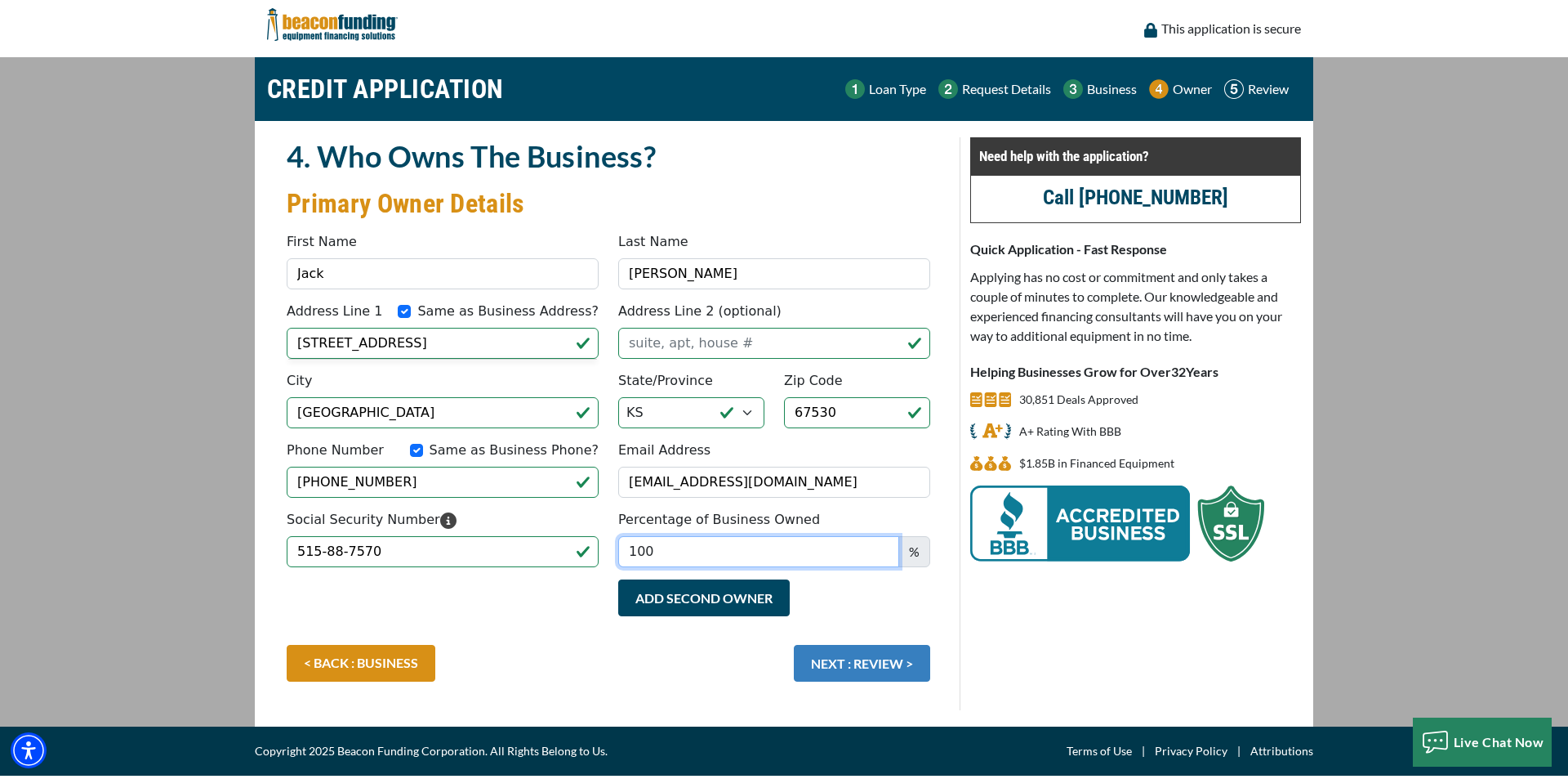
type input "100"
click at [849, 664] on button "NEXT : REVIEW >" at bounding box center [862, 663] width 136 height 37
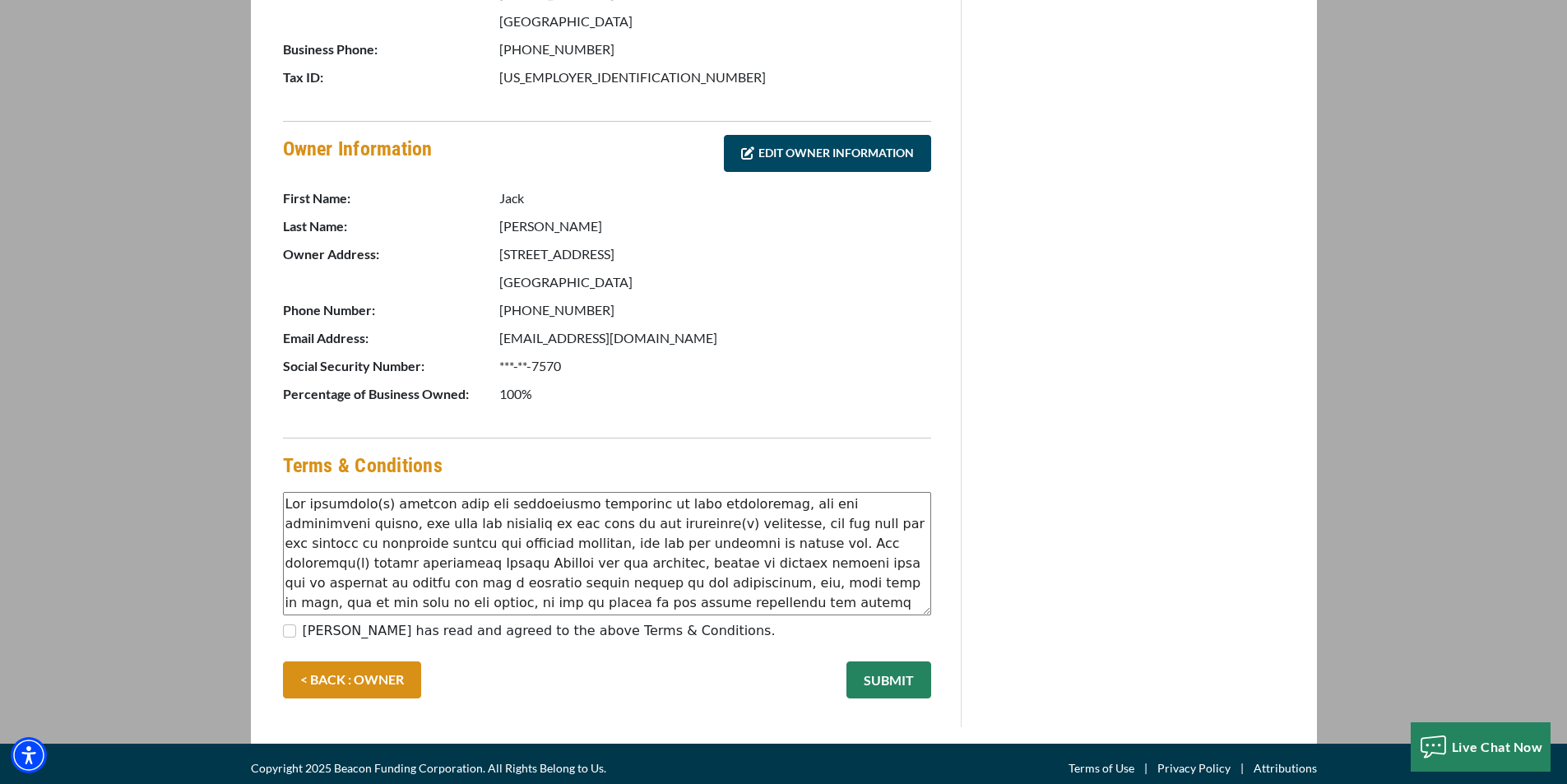
scroll to position [694, 0]
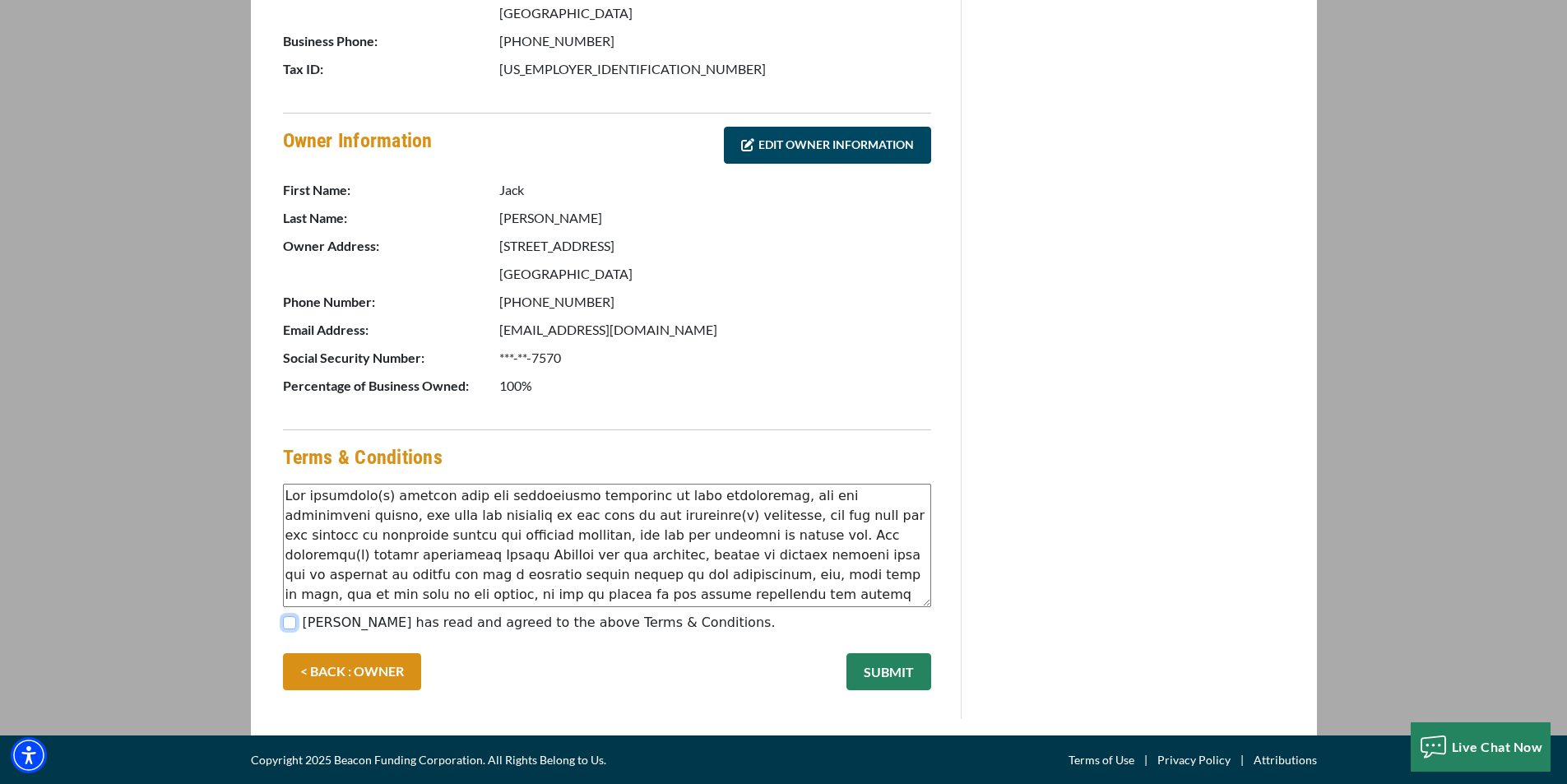
click at [288, 623] on input "[PERSON_NAME] has read and agreed to the above Terms & Conditions." at bounding box center [289, 622] width 13 height 13
checkbox input "true"
click at [871, 672] on button "SUBMIT" at bounding box center [889, 672] width 85 height 37
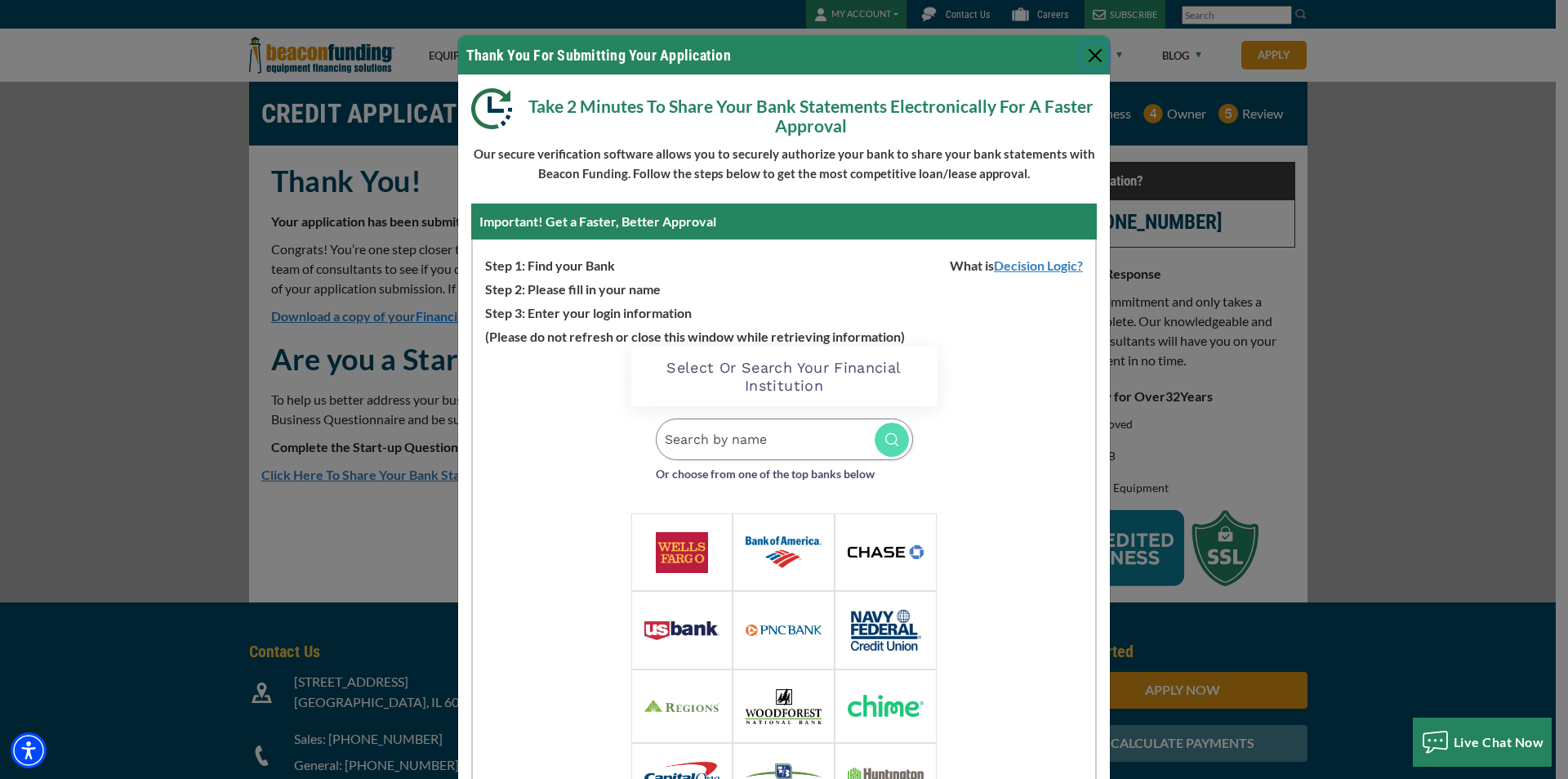
click at [1082, 54] on button "Close" at bounding box center [1095, 56] width 27 height 27
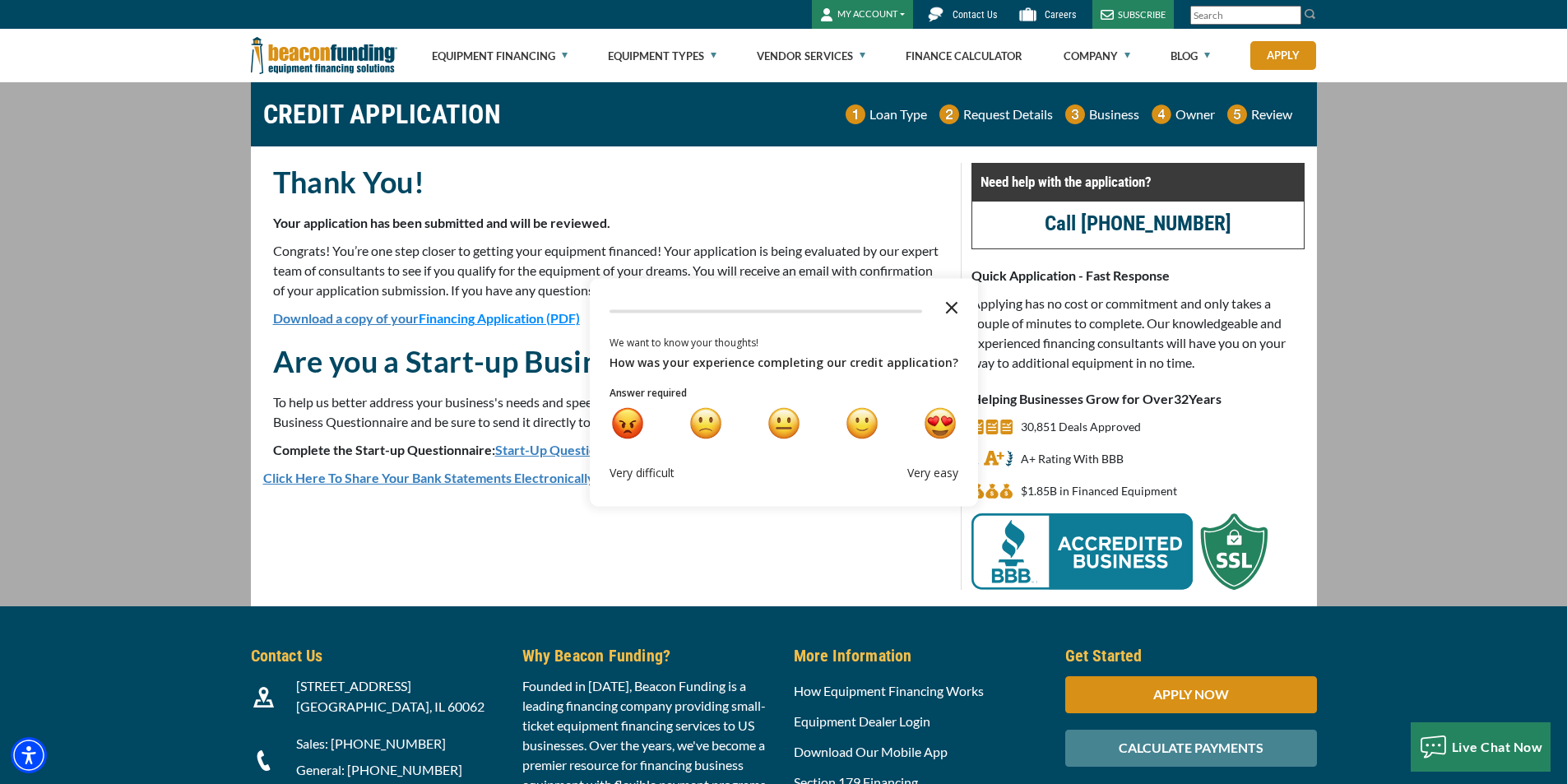
click at [947, 306] on polygon "Close the survey" at bounding box center [952, 307] width 12 height 12
